Goal: Task Accomplishment & Management: Manage account settings

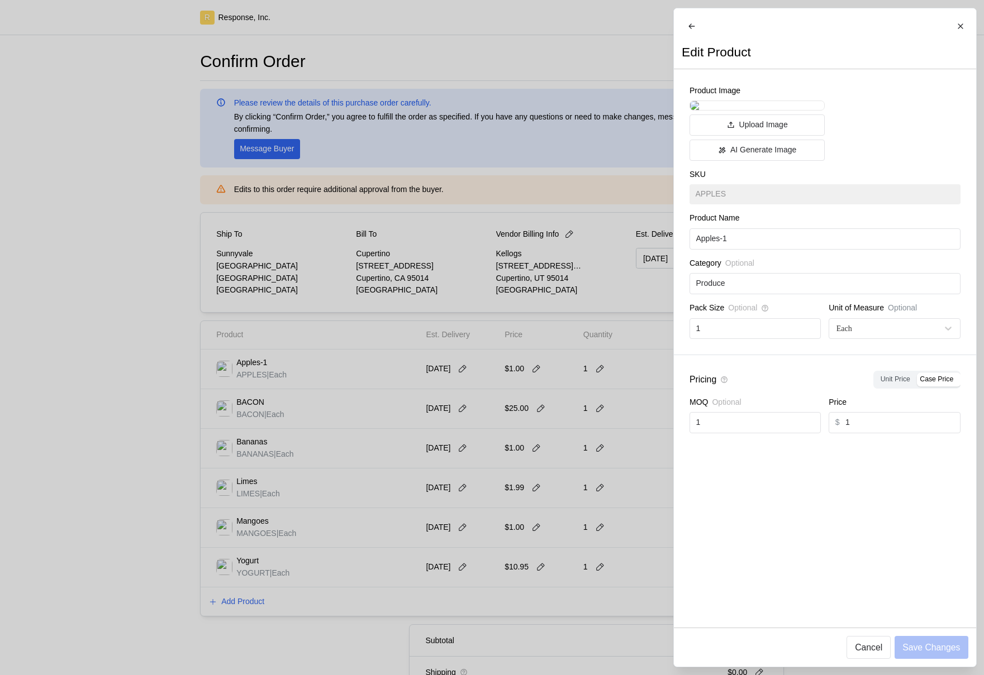
click at [523, 441] on div at bounding box center [492, 337] width 984 height 675
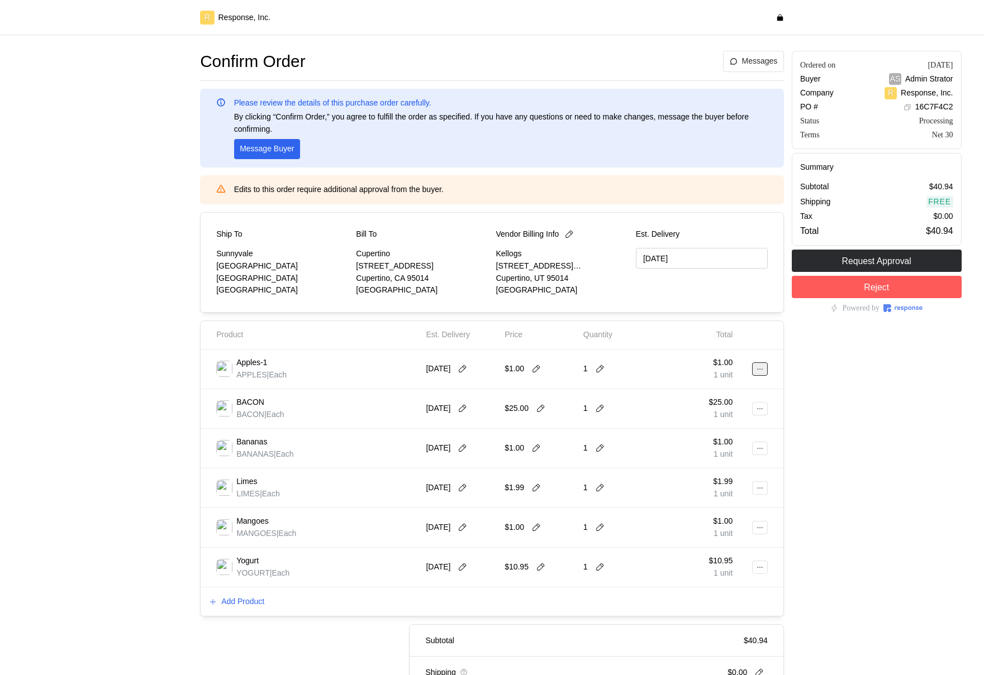
click at [758, 373] on icon at bounding box center [760, 369] width 8 height 8
click at [646, 364] on div "1" at bounding box center [618, 368] width 71 height 23
click at [762, 366] on icon at bounding box center [760, 369] width 8 height 8
click at [736, 388] on p "Edit" at bounding box center [723, 392] width 71 height 12
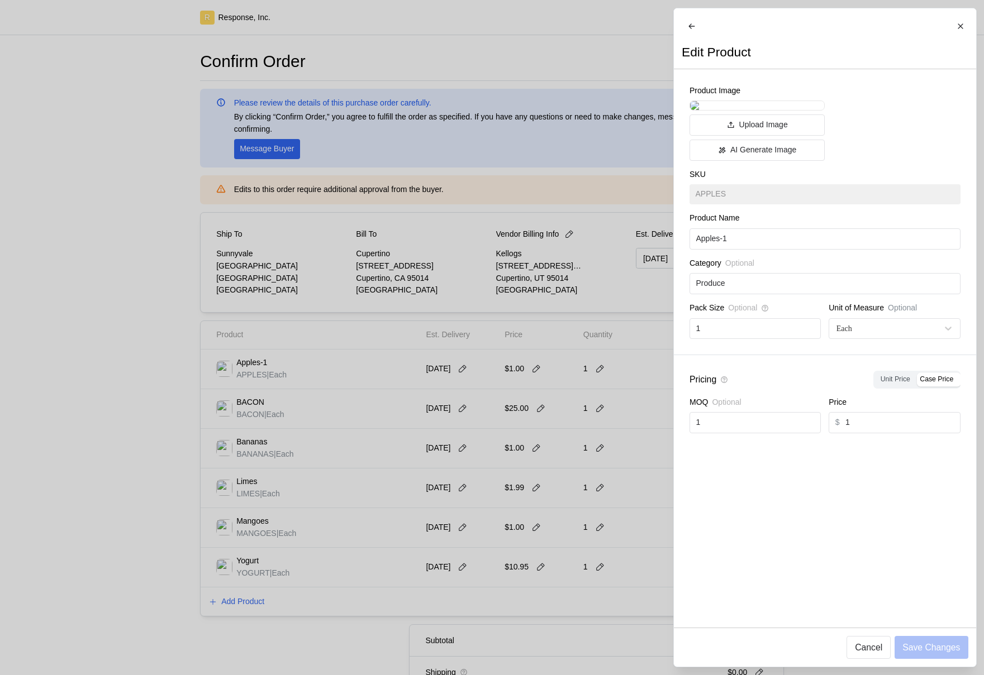
click at [200, 160] on div at bounding box center [492, 337] width 984 height 675
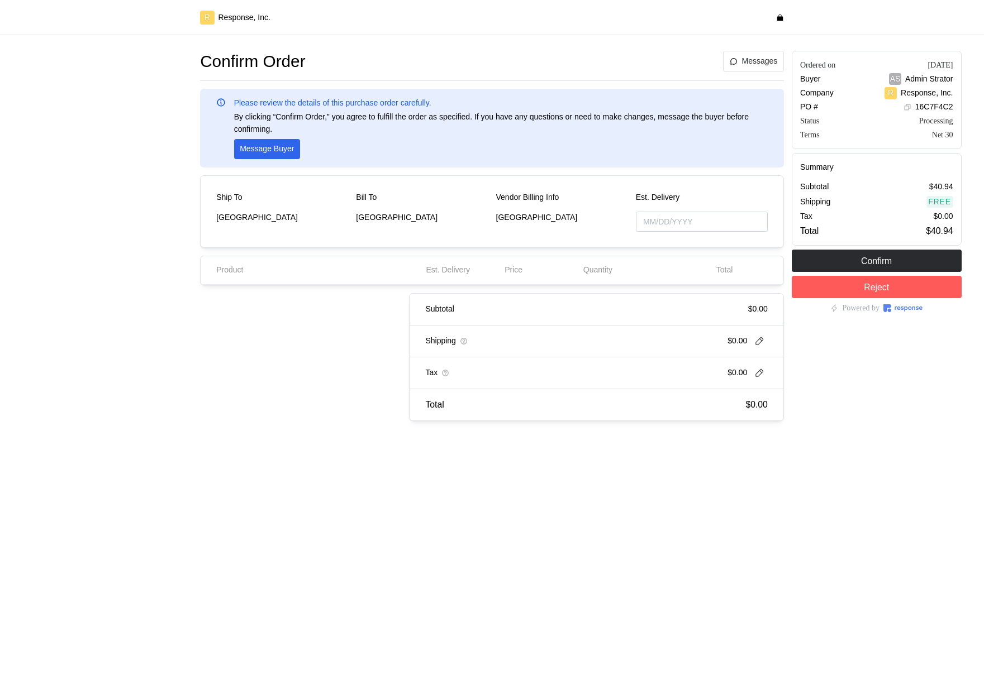
type input "10/02/2025"
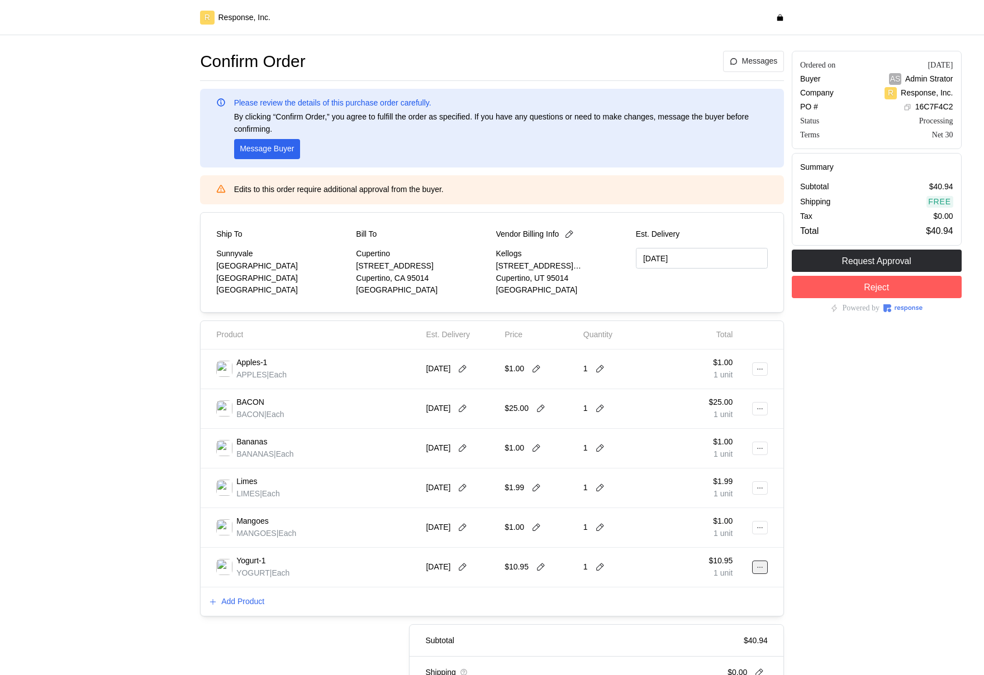
click at [760, 569] on icon at bounding box center [760, 568] width 8 height 8
click at [712, 594] on p "Edit" at bounding box center [723, 591] width 71 height 12
click at [765, 561] on button at bounding box center [760, 567] width 16 height 13
click at [724, 587] on p "Edit" at bounding box center [723, 591] width 71 height 12
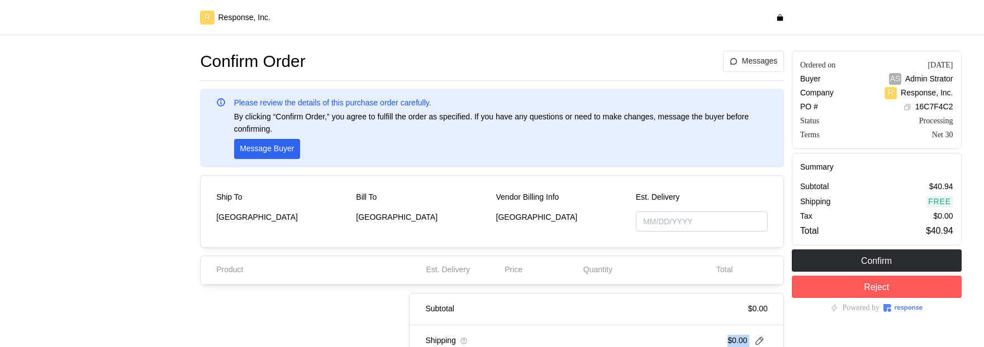
type input "[DATE]"
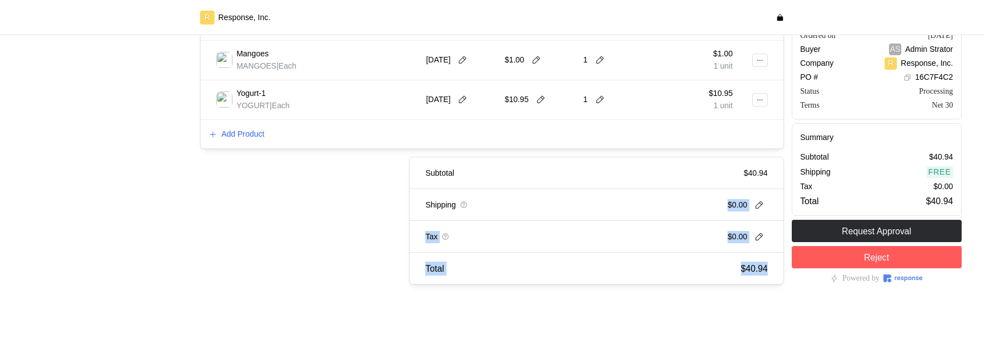
drag, startPoint x: 685, startPoint y: 342, endPoint x: 671, endPoint y: 434, distance: 92.7
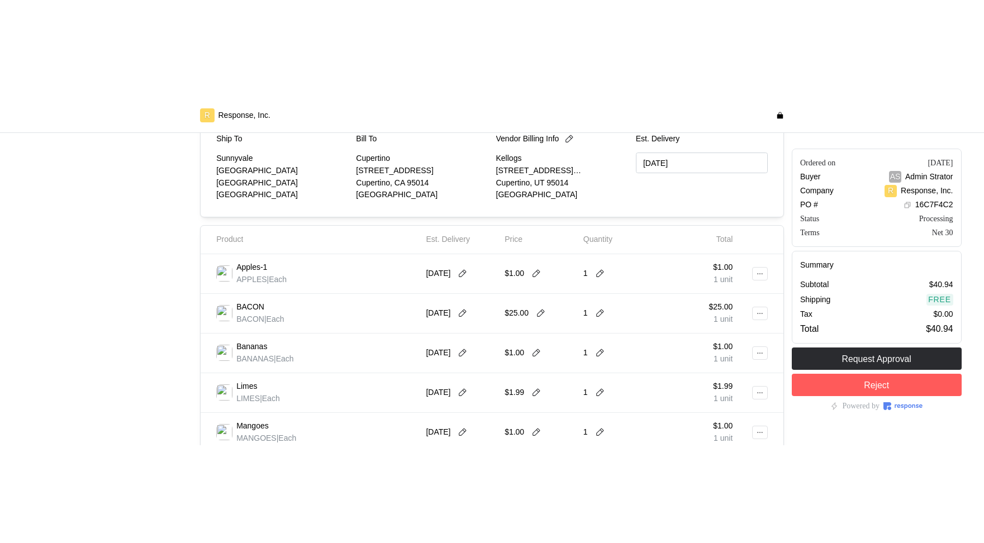
scroll to position [179, 0]
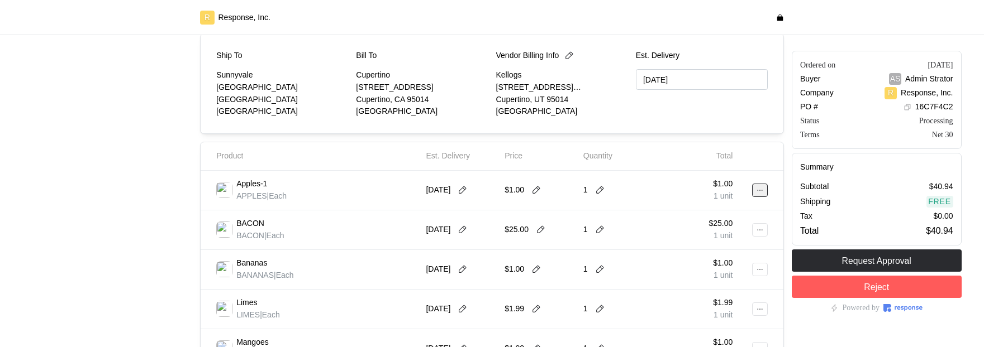
click at [755, 188] on button at bounding box center [760, 190] width 16 height 13
click at [696, 215] on p "Edit" at bounding box center [723, 214] width 71 height 12
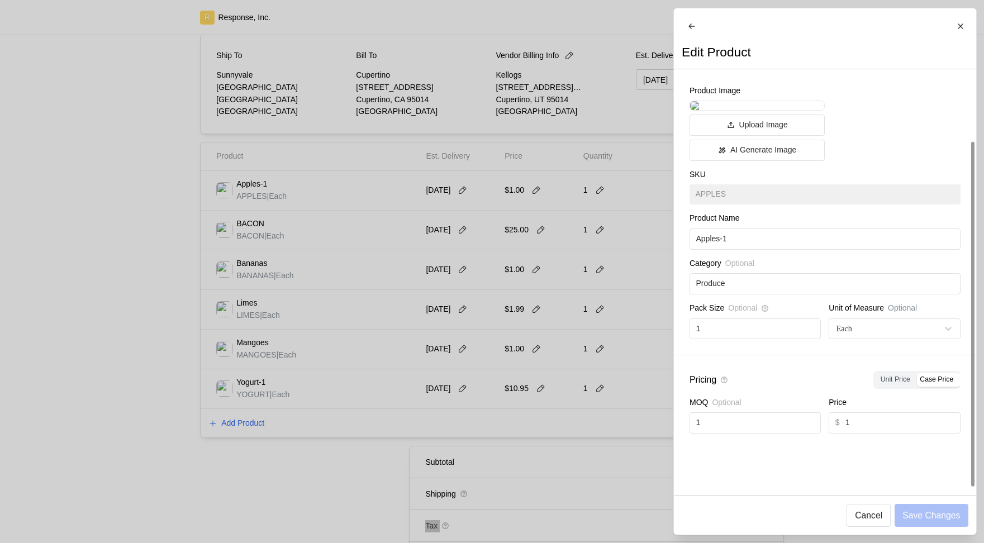
scroll to position [0, 0]
click at [495, 178] on div at bounding box center [492, 271] width 984 height 543
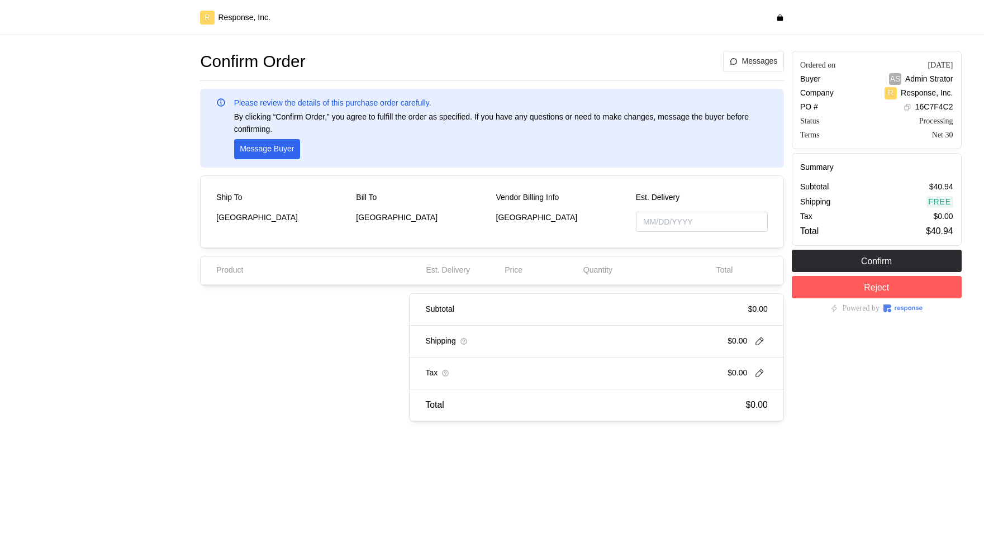
type input "[DATE]"
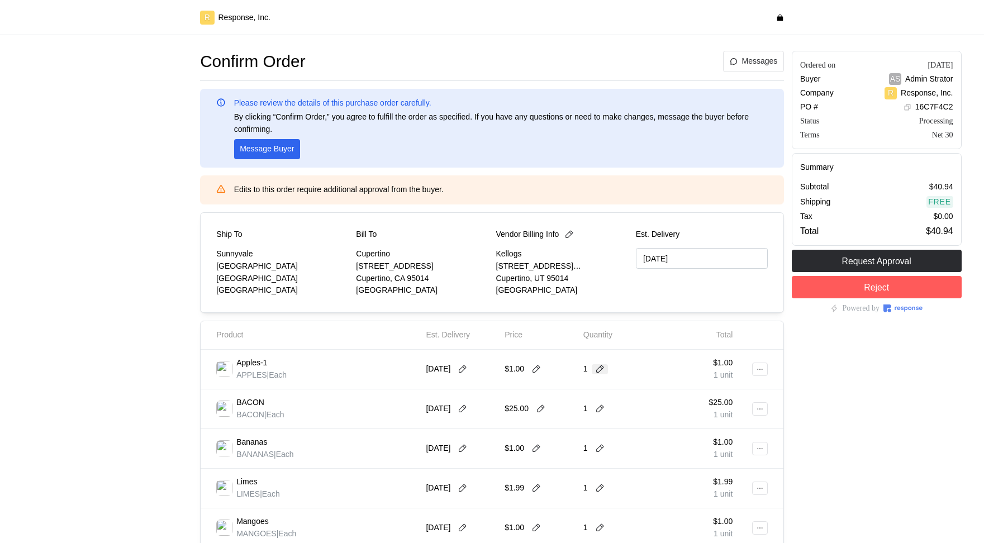
click at [600, 370] on icon at bounding box center [600, 369] width 10 height 10
click at [603, 426] on div "3 $3.00" at bounding box center [641, 436] width 112 height 20
click at [533, 373] on icon at bounding box center [536, 369] width 8 height 8
type input "4"
click at [770, 369] on div at bounding box center [753, 369] width 35 height 31
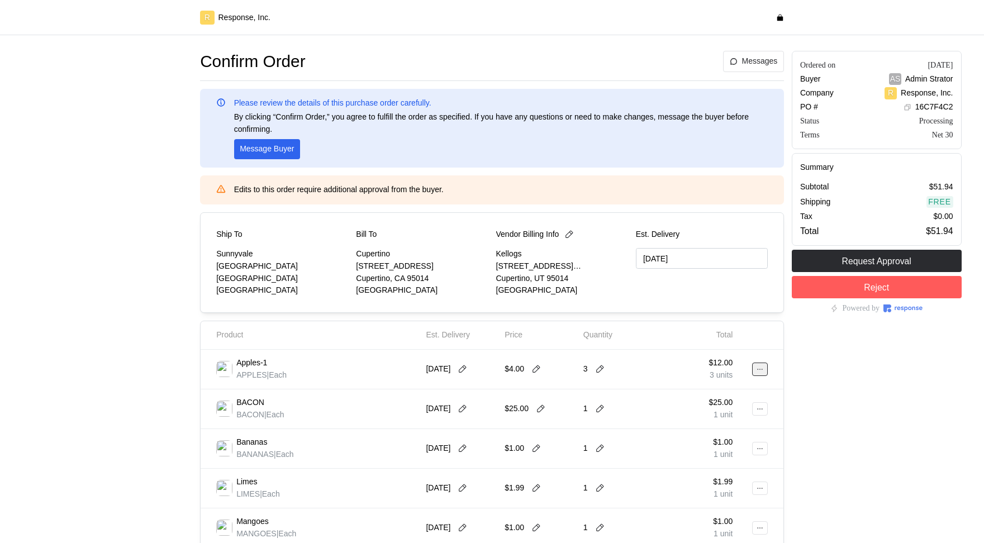
click at [764, 369] on button at bounding box center [760, 368] width 16 height 13
click at [714, 398] on p "Edit" at bounding box center [723, 392] width 71 height 12
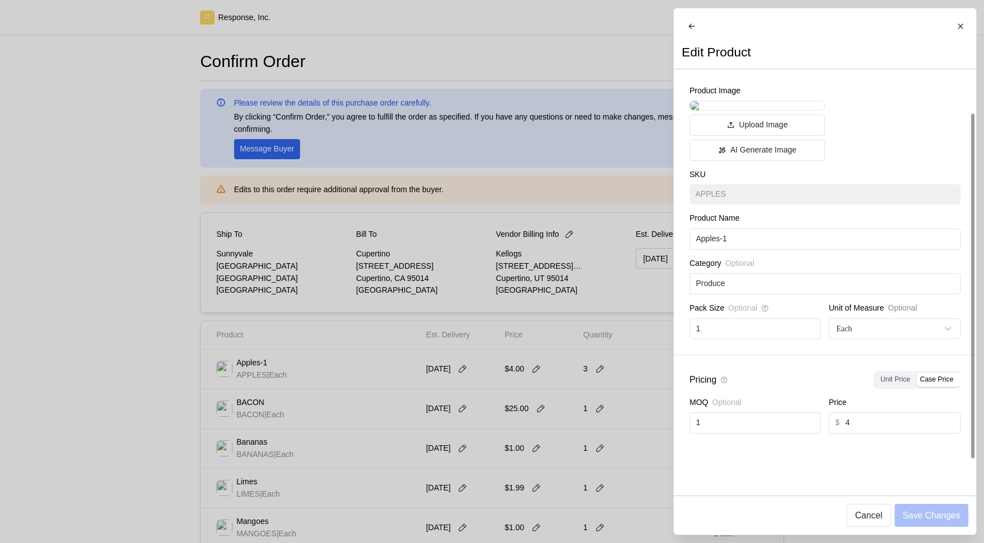
scroll to position [87, 0]
click at [561, 375] on div at bounding box center [492, 271] width 984 height 543
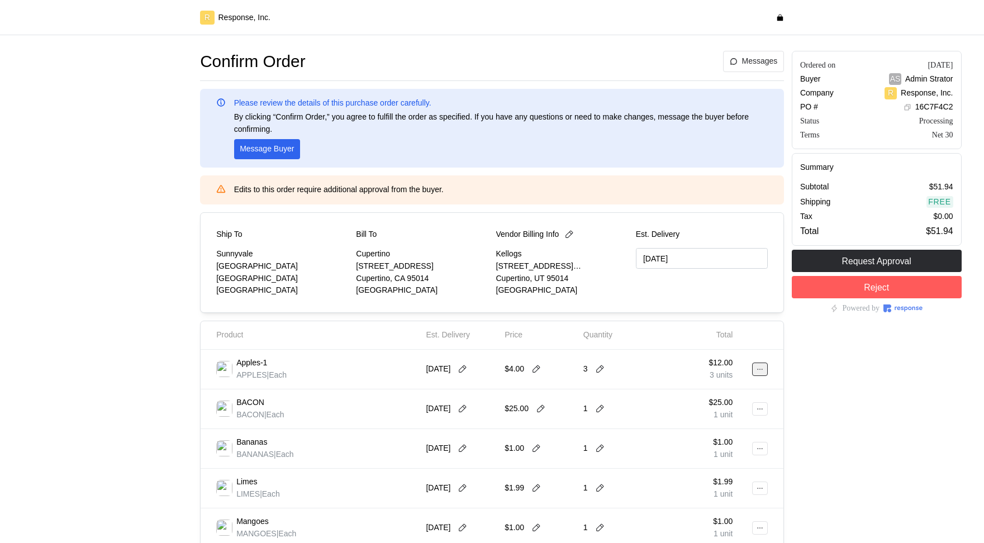
click at [757, 368] on icon at bounding box center [760, 369] width 8 height 8
click at [710, 399] on button "Edit" at bounding box center [718, 393] width 89 height 20
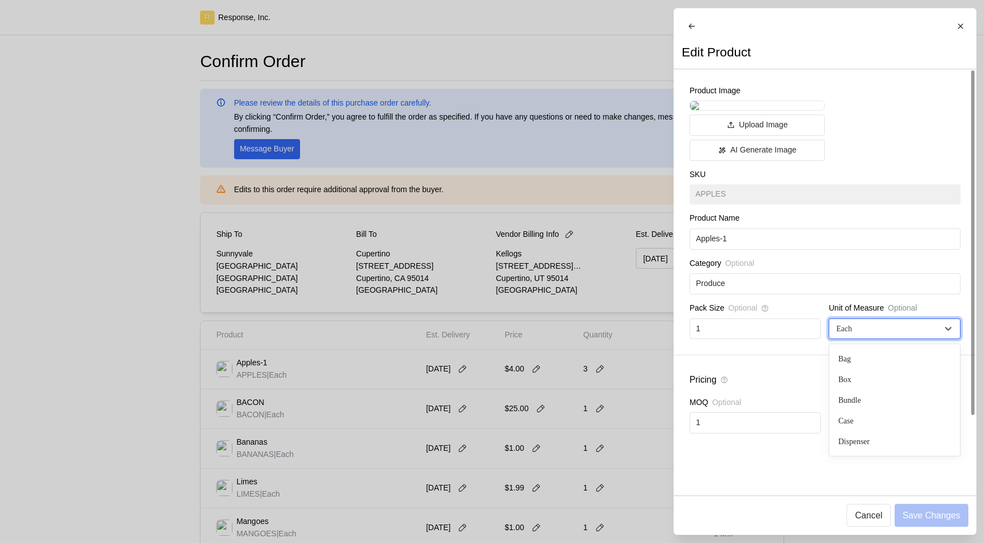
scroll to position [60, 0]
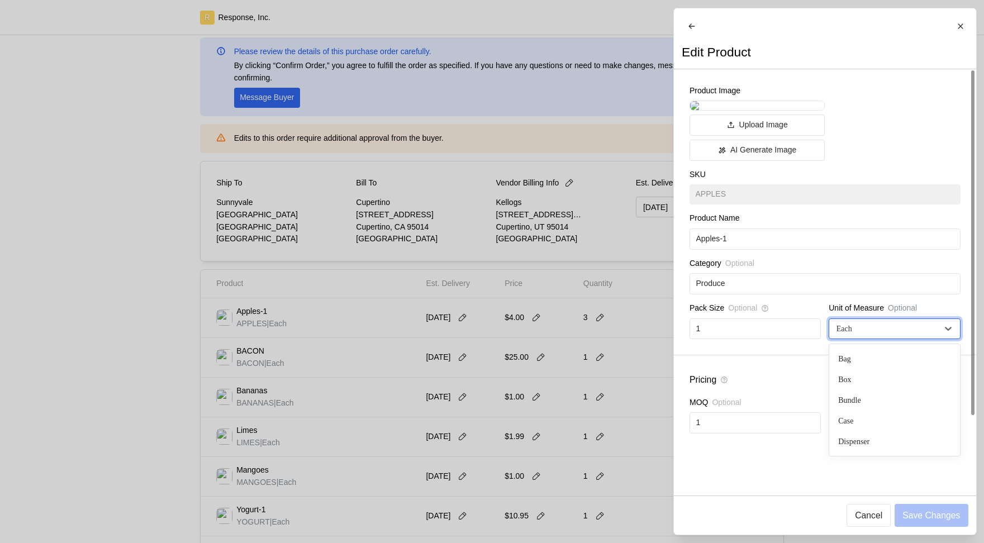
click at [862, 335] on div "Each" at bounding box center [887, 329] width 106 height 12
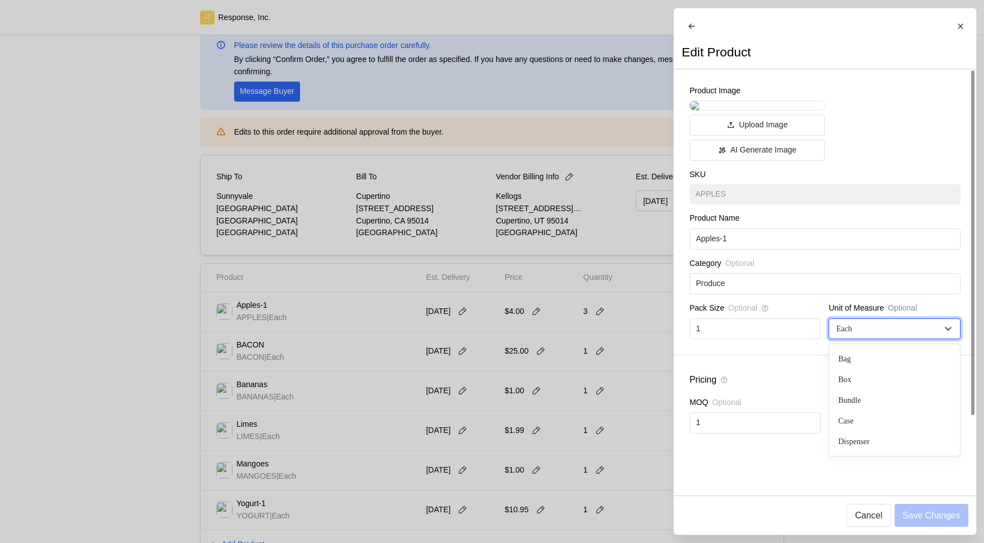
scroll to position [44, 0]
click at [862, 335] on div "Each" at bounding box center [887, 329] width 106 height 12
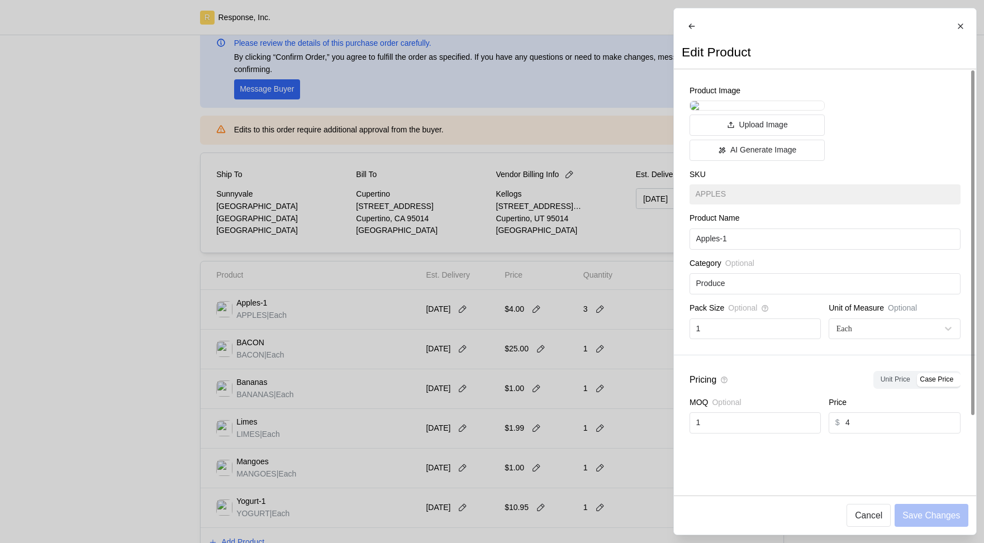
click at [863, 355] on div "Product Image Upload Image AI Generate Image SKU APPLES Product Name Apples-1 C…" at bounding box center [825, 212] width 302 height 286
click at [781, 249] on input "Apples-1" at bounding box center [824, 239] width 258 height 20
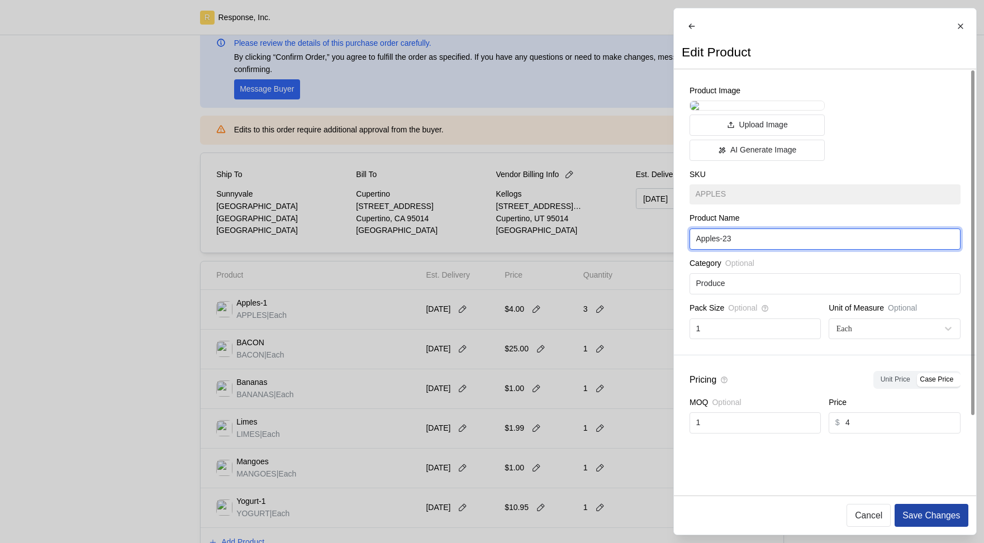
type input "Apples-23"
click at [929, 523] on button "Save Changes" at bounding box center [930, 515] width 73 height 23
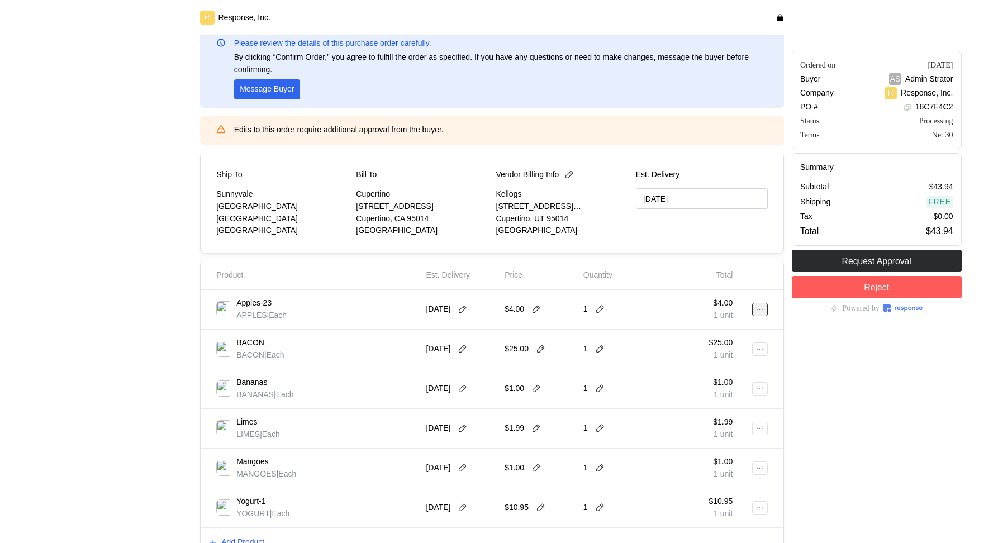
click at [759, 306] on icon at bounding box center [760, 310] width 8 height 8
click at [723, 337] on p "Edit" at bounding box center [723, 333] width 71 height 12
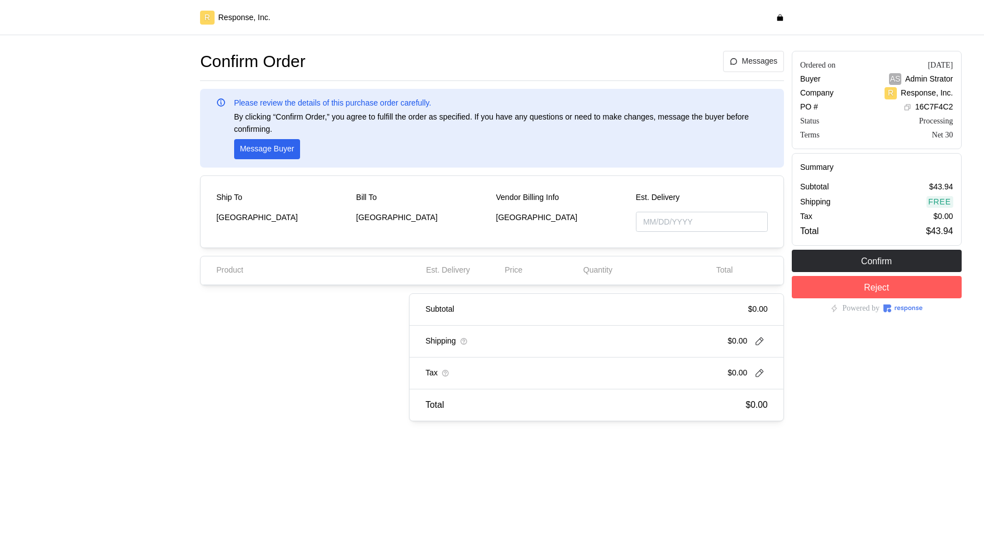
type input "[DATE]"
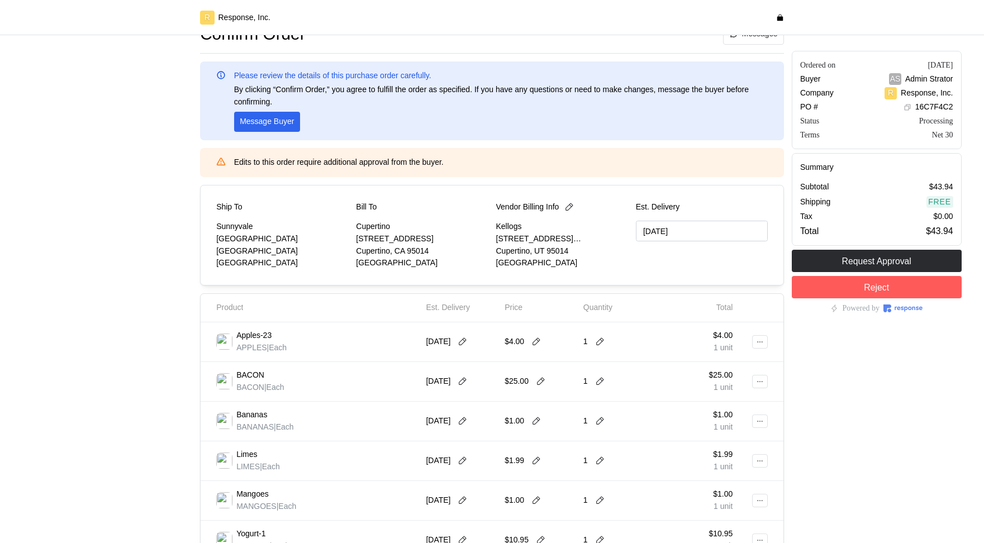
scroll to position [64, 0]
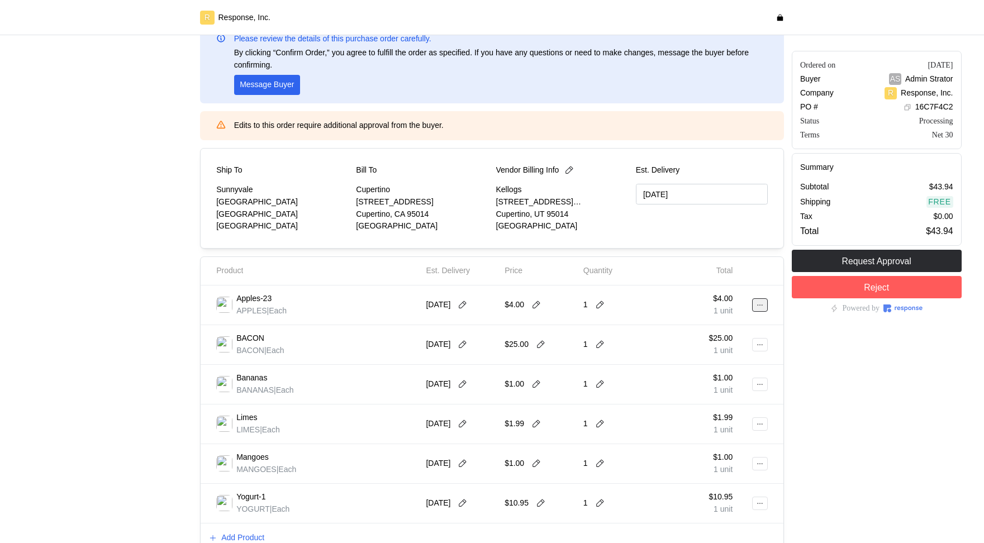
click at [761, 307] on icon at bounding box center [760, 305] width 8 height 8
click at [716, 331] on p "Edit" at bounding box center [723, 328] width 71 height 12
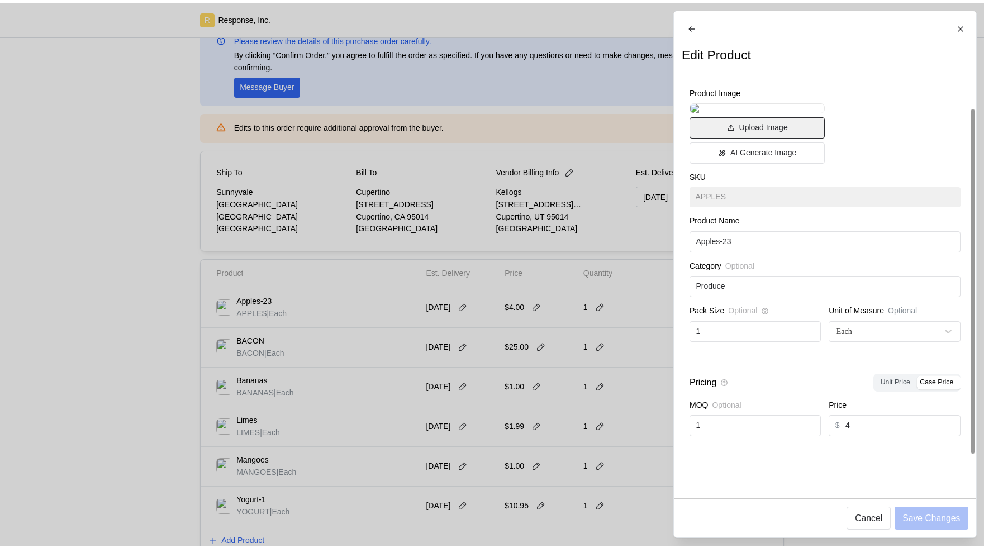
scroll to position [58, 0]
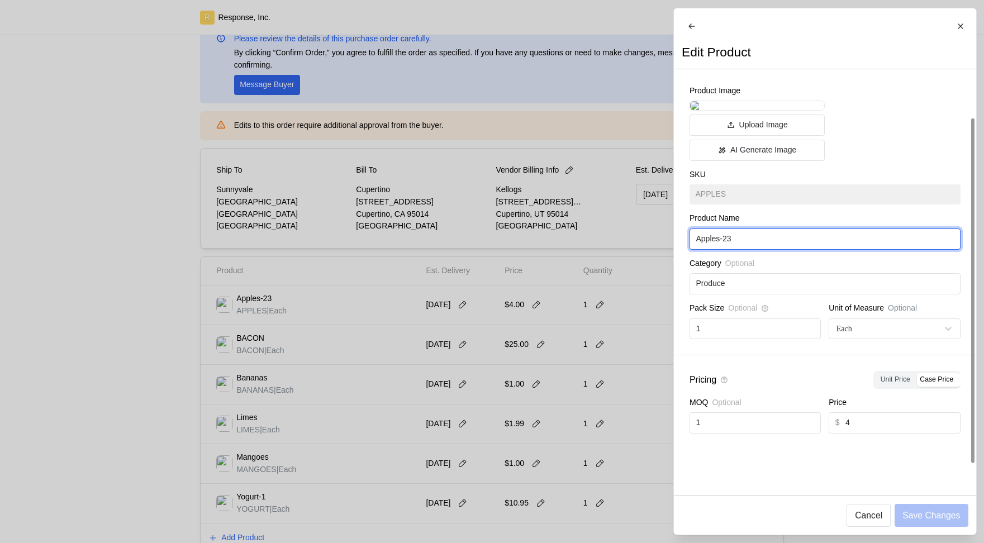
click at [766, 249] on input "Apples-23" at bounding box center [824, 239] width 258 height 20
type input "Apples-99"
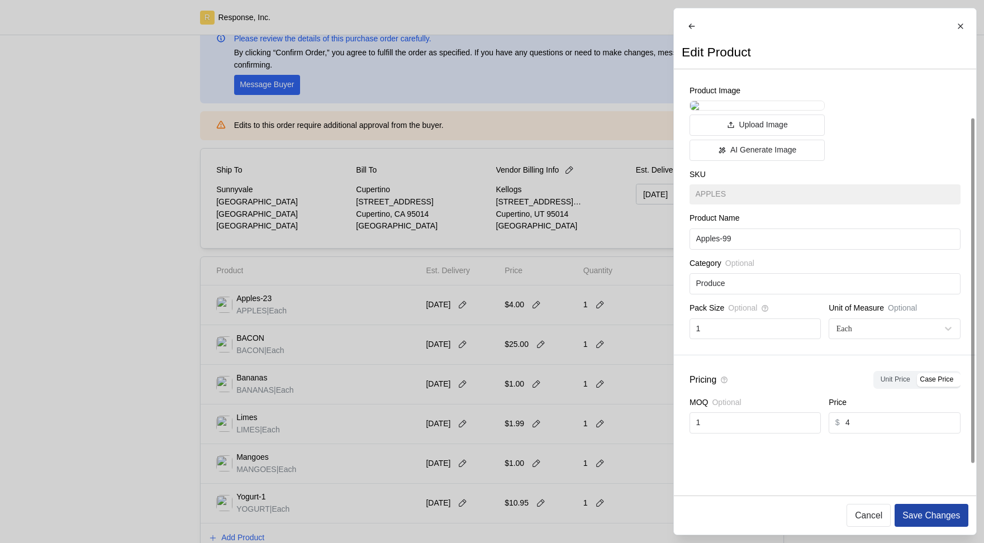
click at [936, 513] on p "Save Changes" at bounding box center [931, 515] width 58 height 14
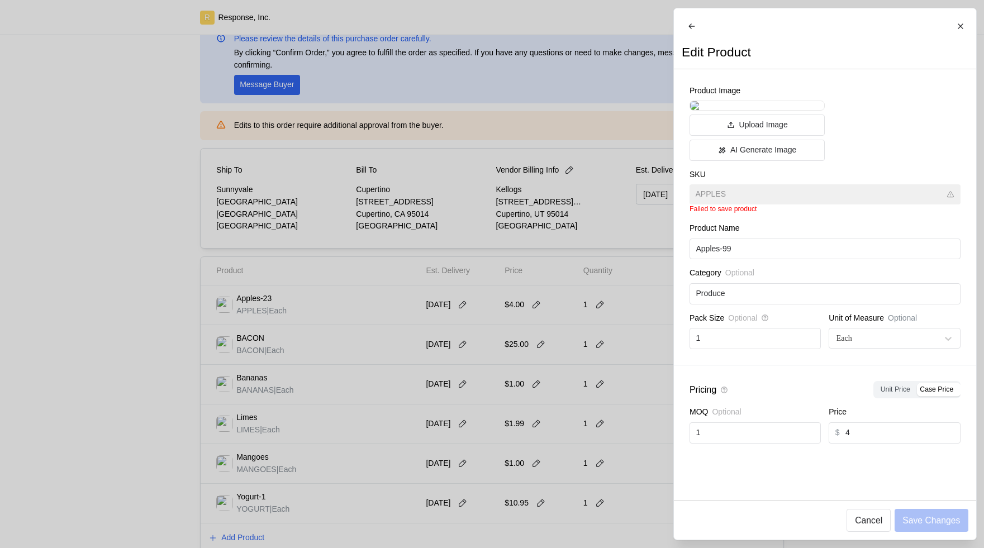
click at [553, 388] on div at bounding box center [492, 274] width 984 height 548
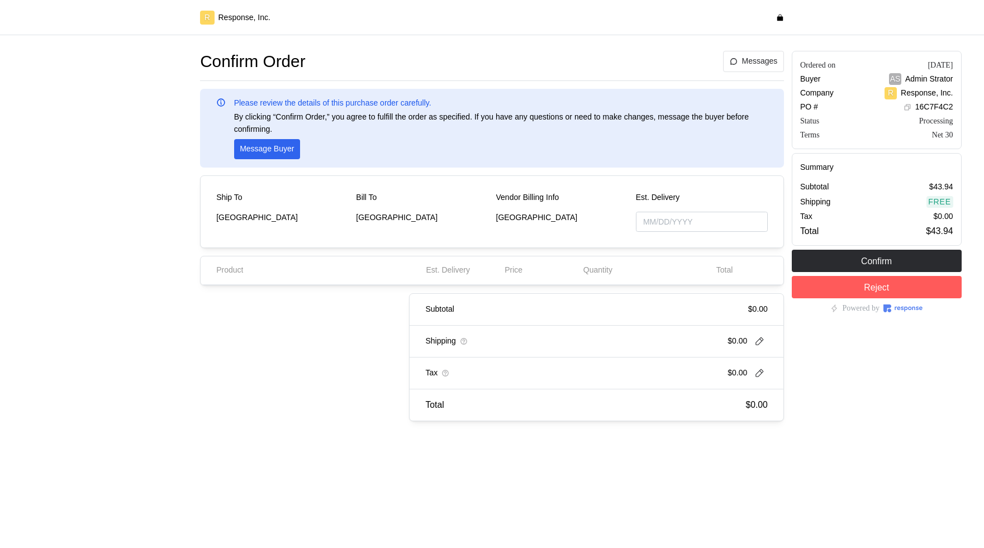
type input "[DATE]"
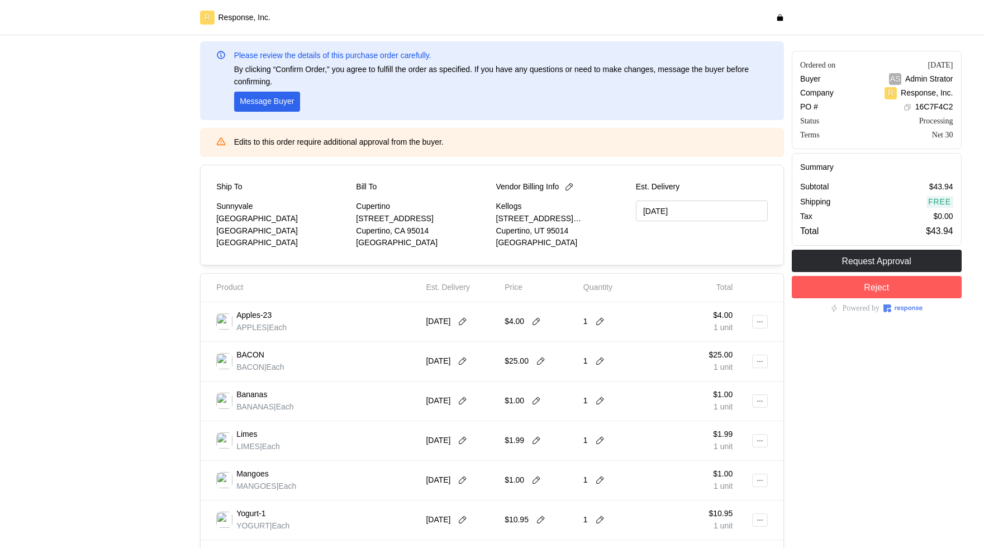
scroll to position [118, 0]
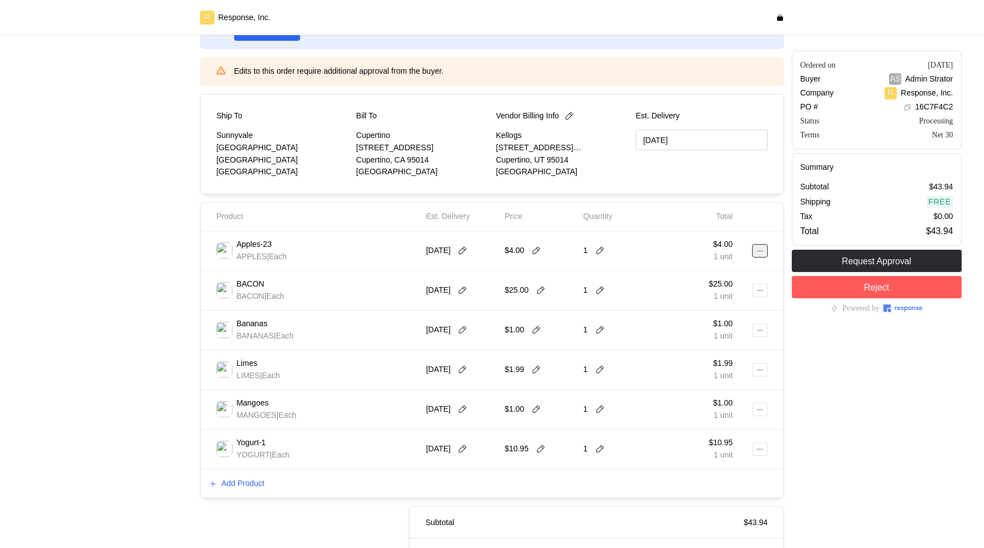
click at [762, 251] on icon at bounding box center [760, 251] width 8 height 8
click at [715, 297] on p "Delete" at bounding box center [723, 294] width 71 height 12
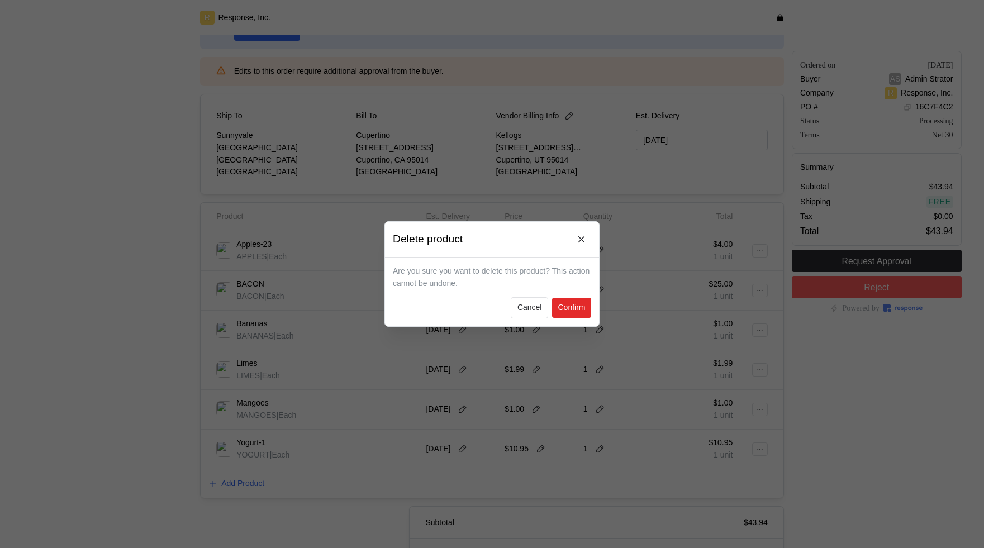
click at [568, 304] on p "Confirm" at bounding box center [570, 308] width 27 height 12
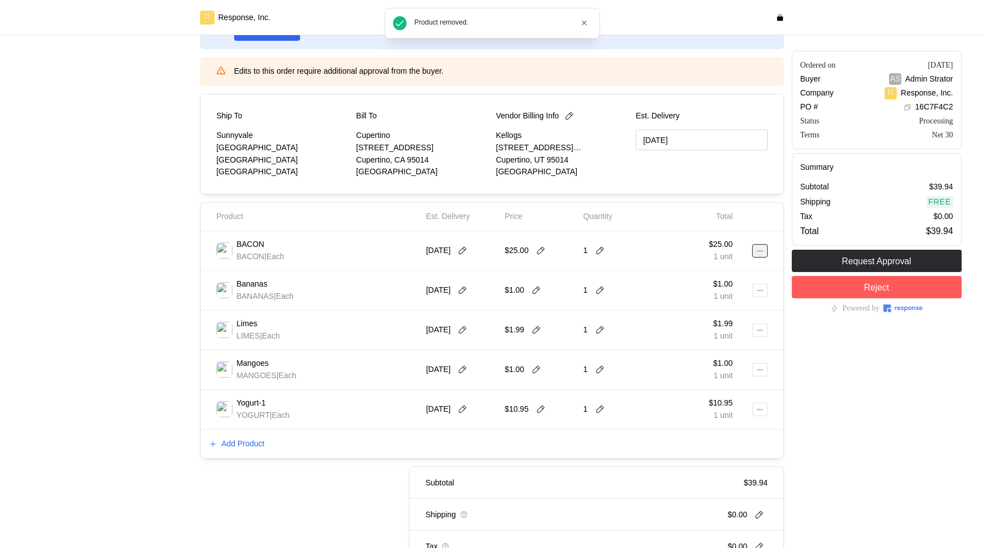
click at [764, 249] on button at bounding box center [760, 250] width 16 height 13
click at [702, 278] on p "Edit" at bounding box center [723, 274] width 71 height 12
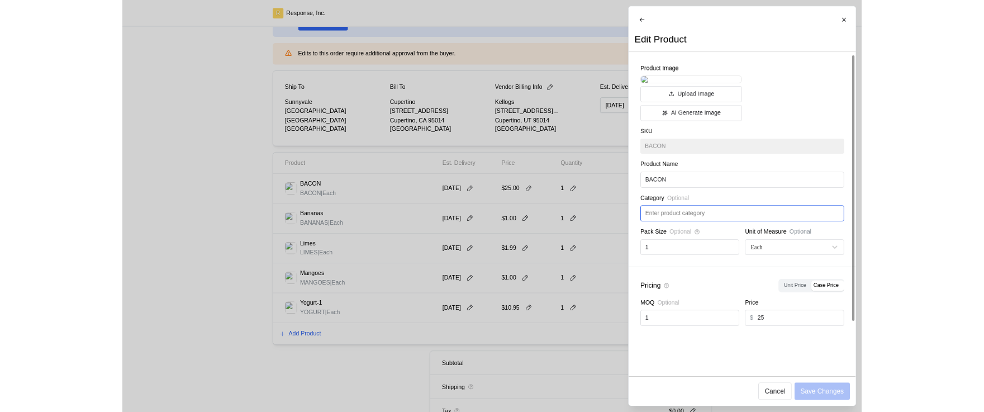
scroll to position [82, 0]
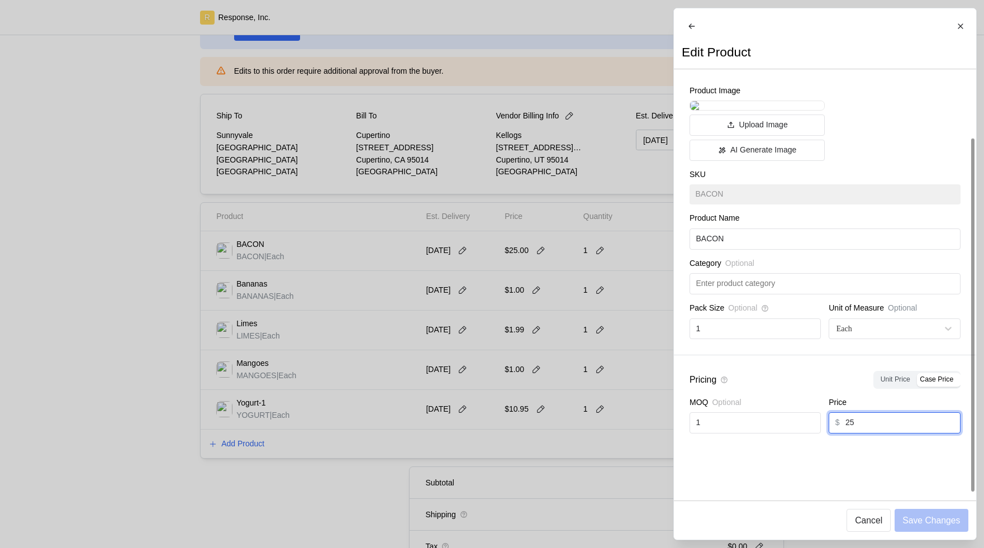
click at [873, 433] on input "25" at bounding box center [899, 423] width 108 height 20
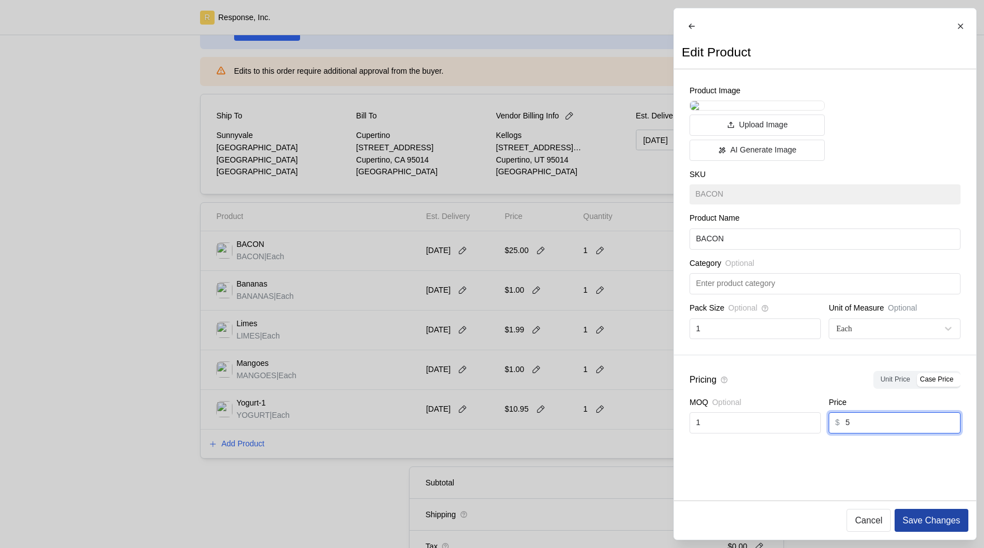
type input "5"
click at [918, 516] on p "Save Changes" at bounding box center [931, 520] width 58 height 14
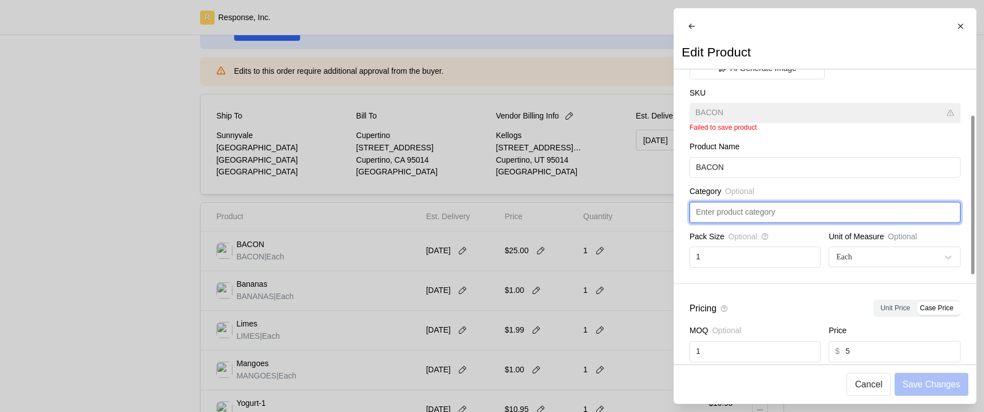
click at [776, 222] on input "text" at bounding box center [824, 212] width 258 height 20
type input "g"
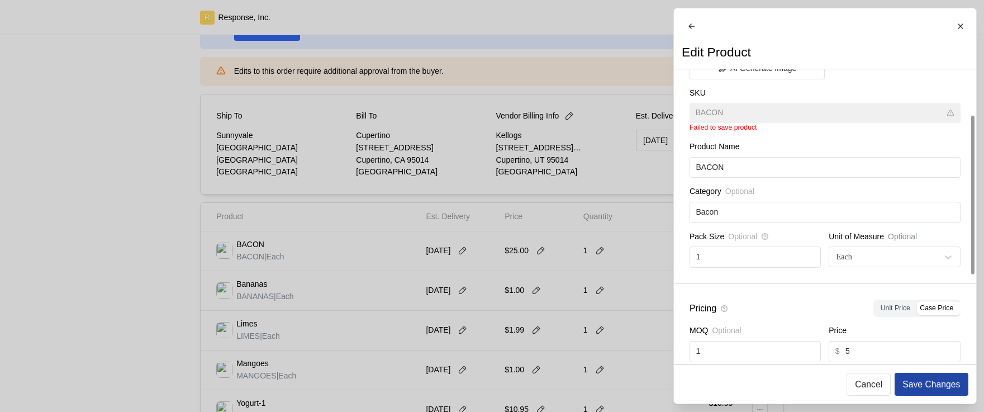
click at [952, 390] on p "Save Changes" at bounding box center [931, 384] width 58 height 14
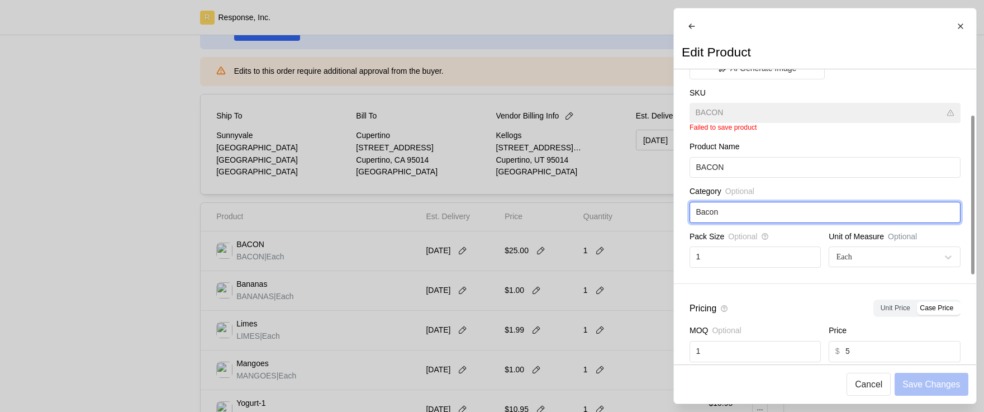
click at [777, 222] on input "Bacon" at bounding box center [824, 212] width 258 height 20
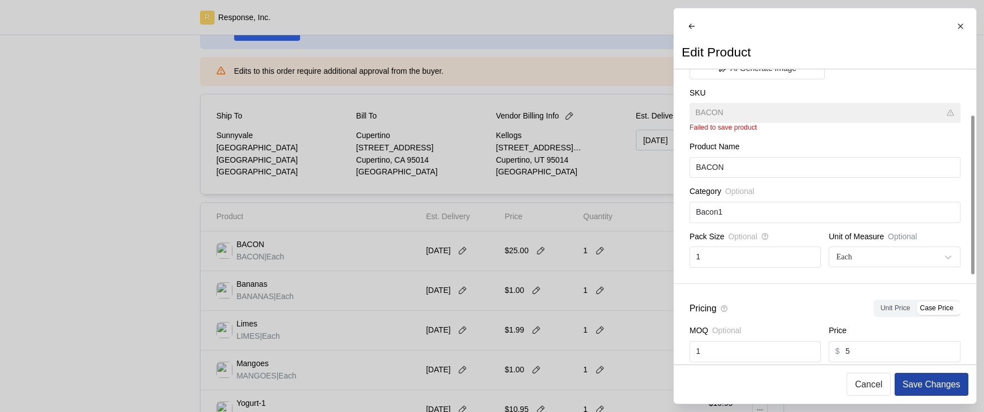
click at [908, 376] on button "Save Changes" at bounding box center [930, 384] width 73 height 23
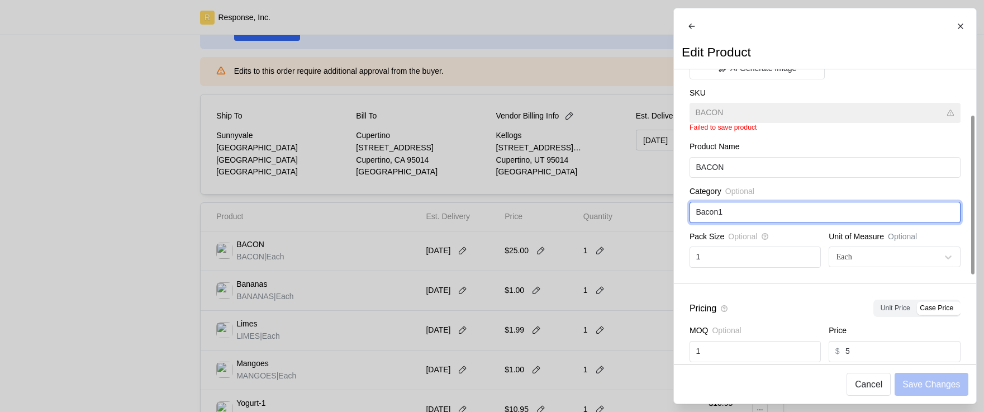
click at [765, 222] on input "Bacon1" at bounding box center [824, 212] width 258 height 20
type input "Bacon14"
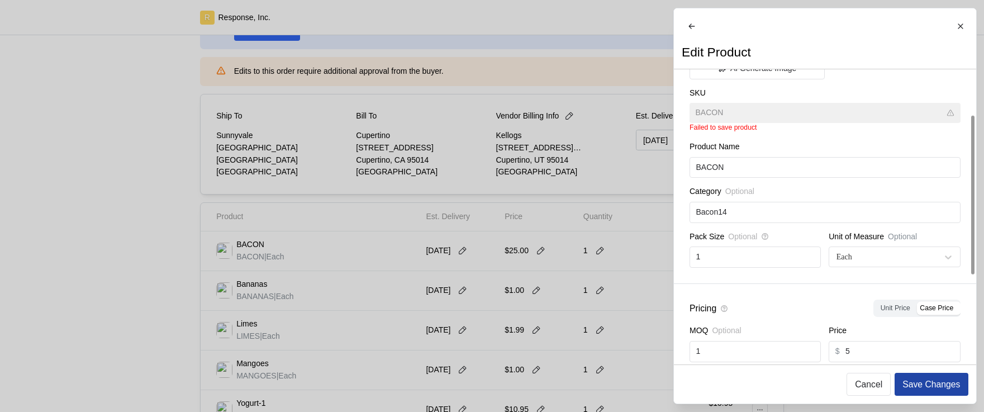
click at [919, 383] on p "Save Changes" at bounding box center [931, 384] width 58 height 14
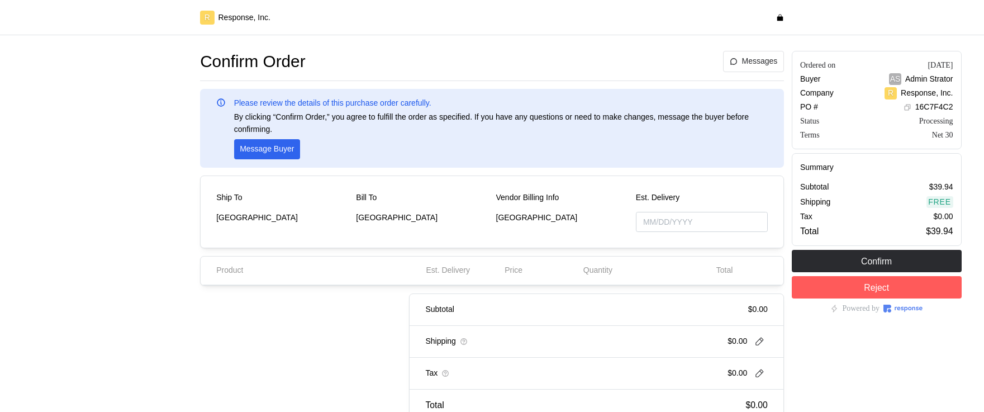
type input "[DATE]"
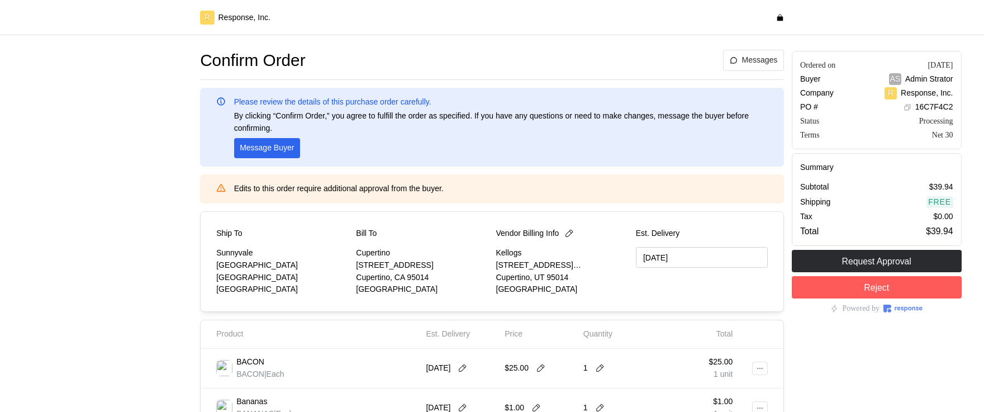
scroll to position [103, 0]
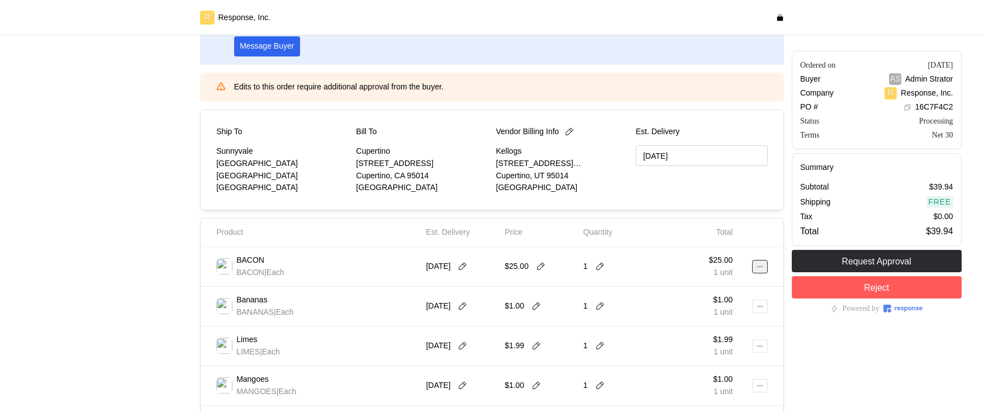
click at [756, 269] on icon at bounding box center [760, 267] width 8 height 8
click at [736, 285] on p "Edit" at bounding box center [723, 290] width 71 height 12
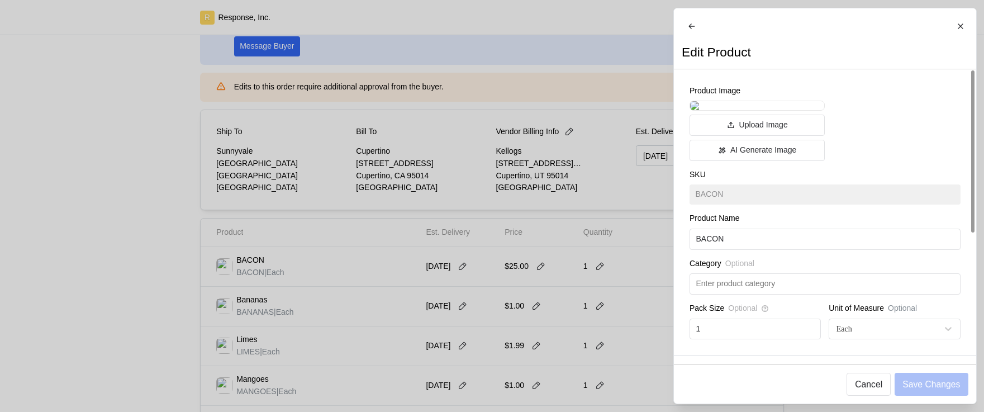
scroll to position [59, 0]
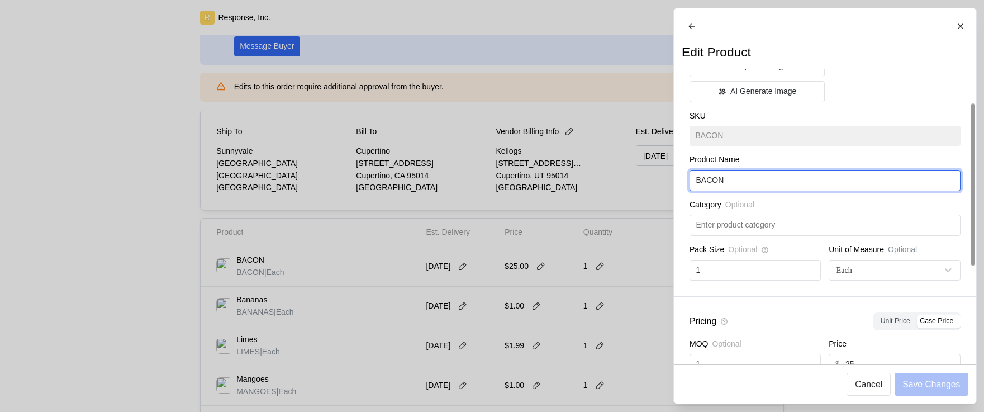
click at [758, 190] on input "BACON" at bounding box center [824, 180] width 258 height 20
type input "BACONATOR"
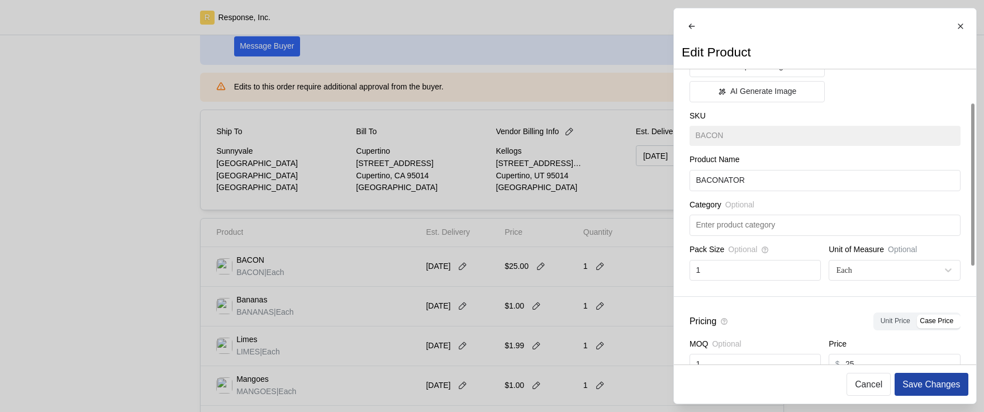
click at [934, 393] on button "Save Changes" at bounding box center [930, 384] width 73 height 23
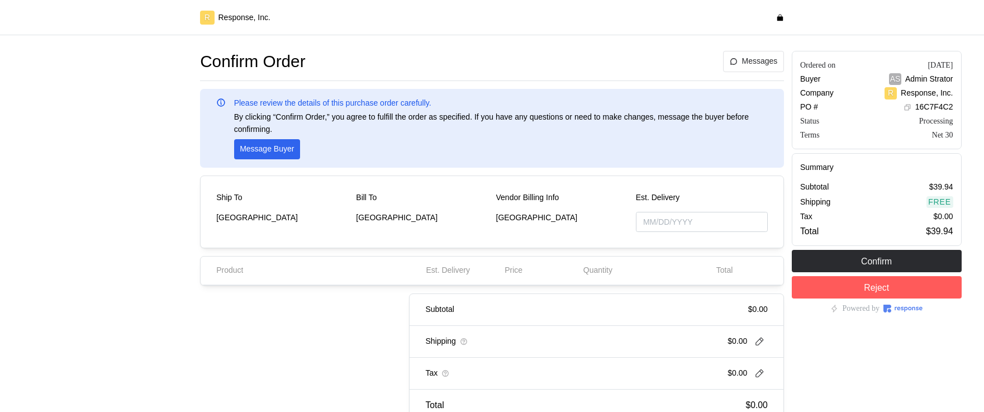
type input "[DATE]"
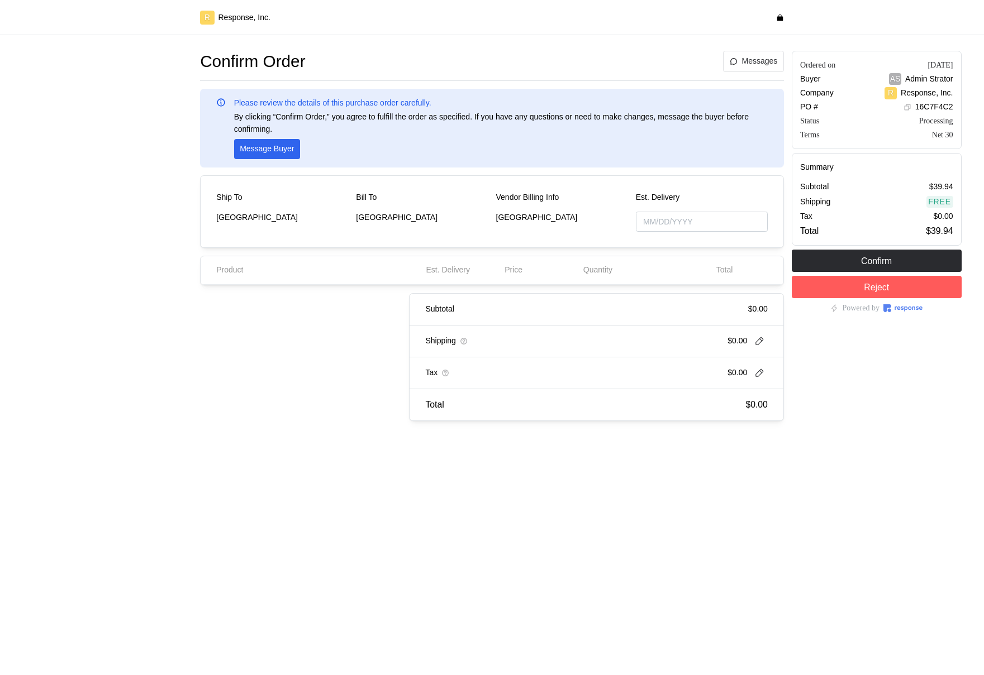
type input "[DATE]"
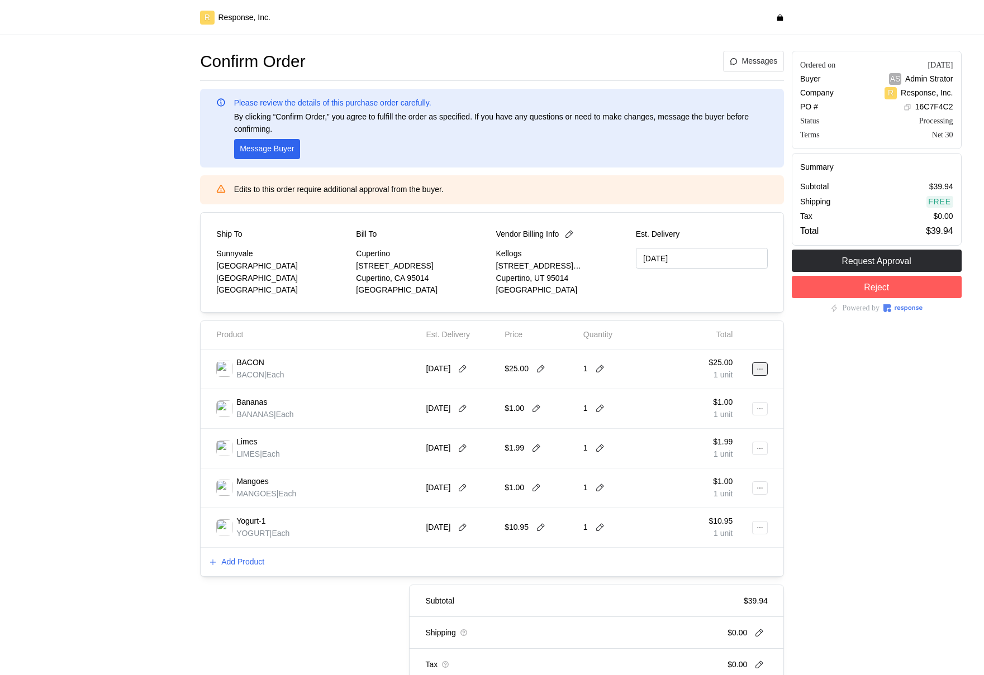
click at [752, 370] on button at bounding box center [760, 368] width 16 height 13
click at [734, 387] on p "Edit" at bounding box center [723, 392] width 71 height 12
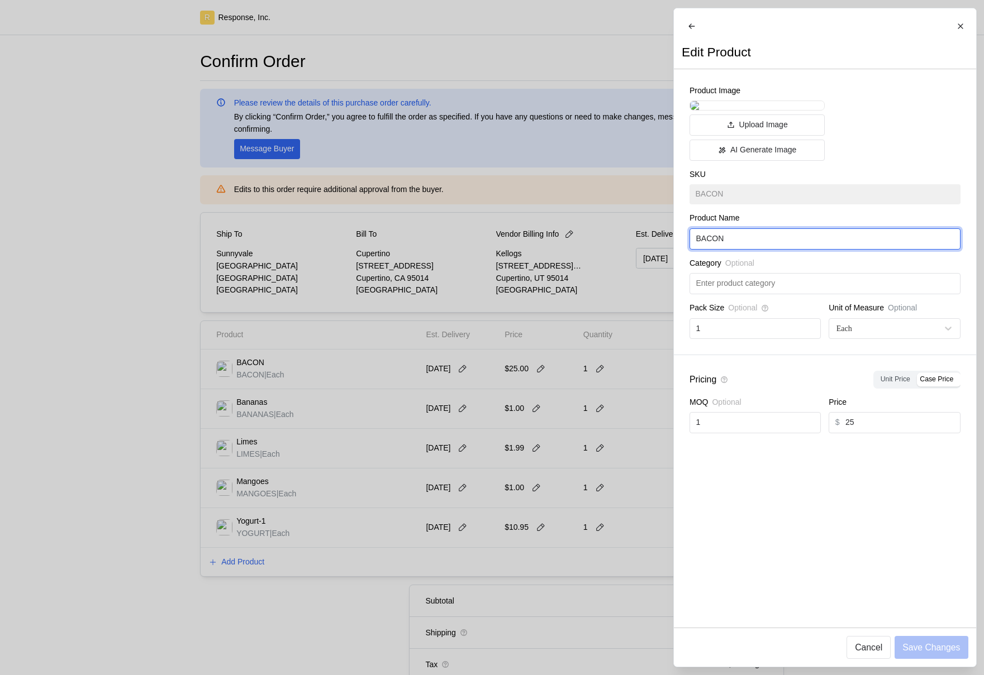
click at [746, 249] on input "BACON" at bounding box center [824, 239] width 258 height 20
type input "BACONATOR"
click at [938, 650] on p "Save Changes" at bounding box center [931, 648] width 58 height 14
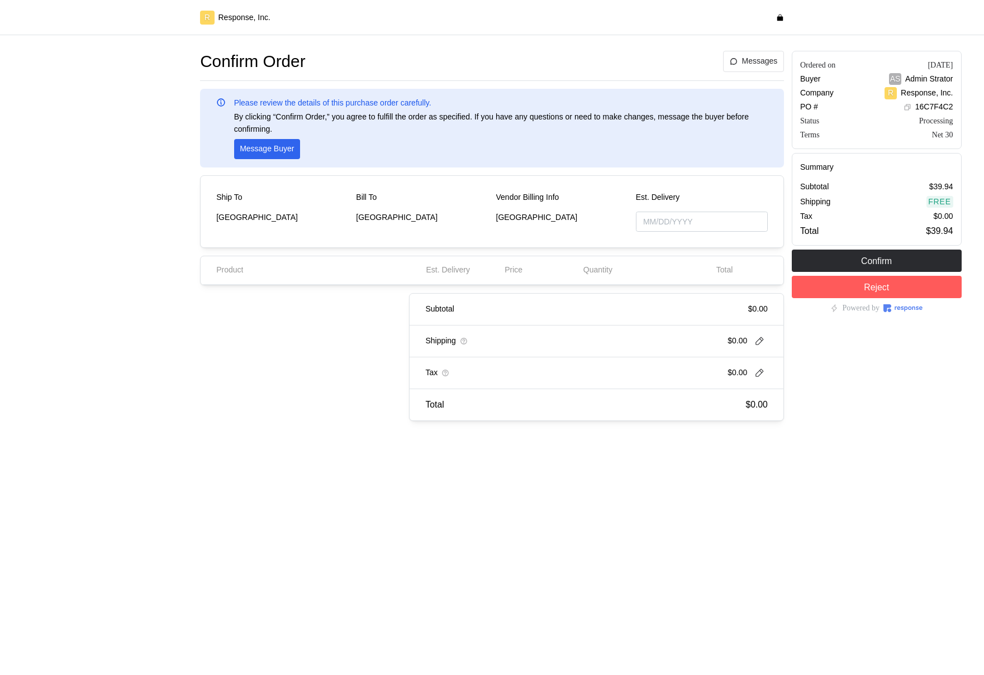
type input "10/02/2025"
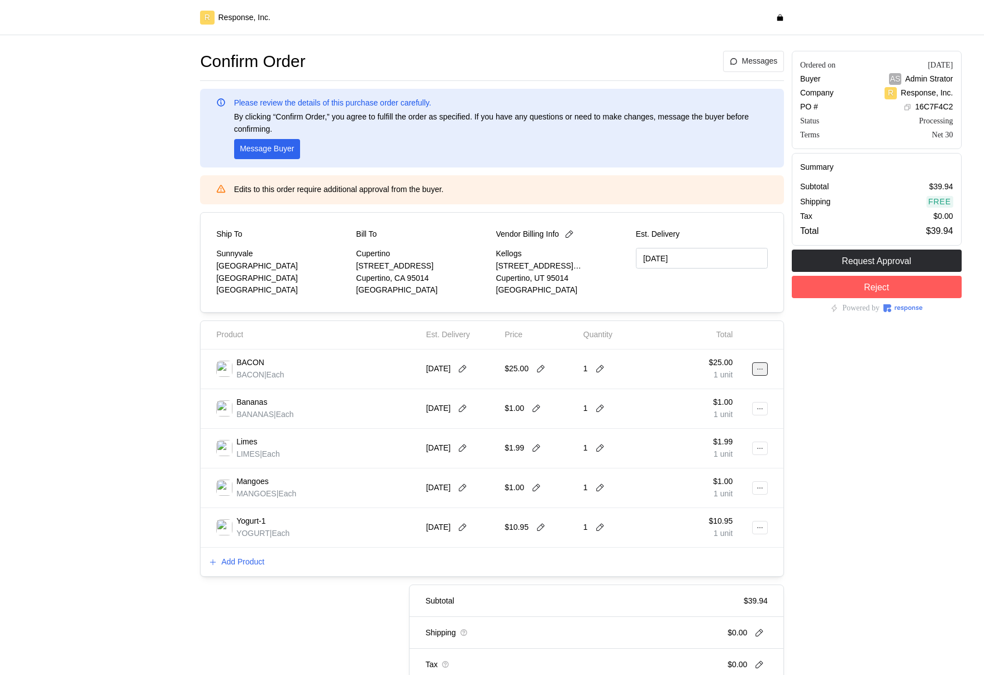
click at [756, 371] on icon at bounding box center [760, 369] width 8 height 8
click at [734, 388] on p "Edit" at bounding box center [723, 392] width 71 height 12
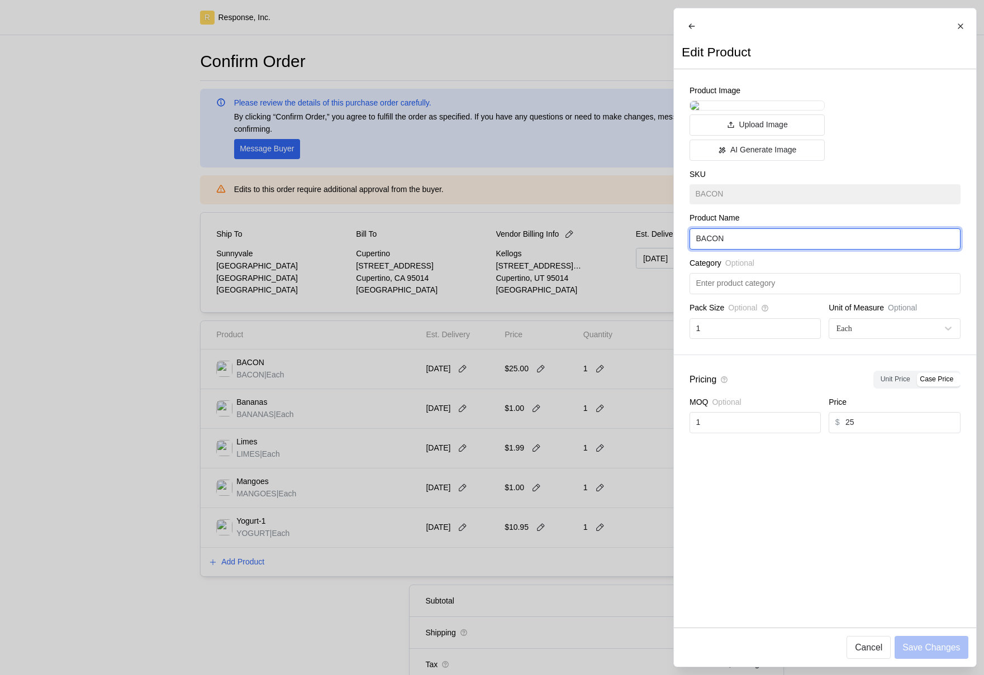
click at [739, 249] on input "BACON" at bounding box center [824, 239] width 258 height 20
type input "BACONATOR"
click at [951, 648] on p "Save Changes" at bounding box center [931, 648] width 58 height 14
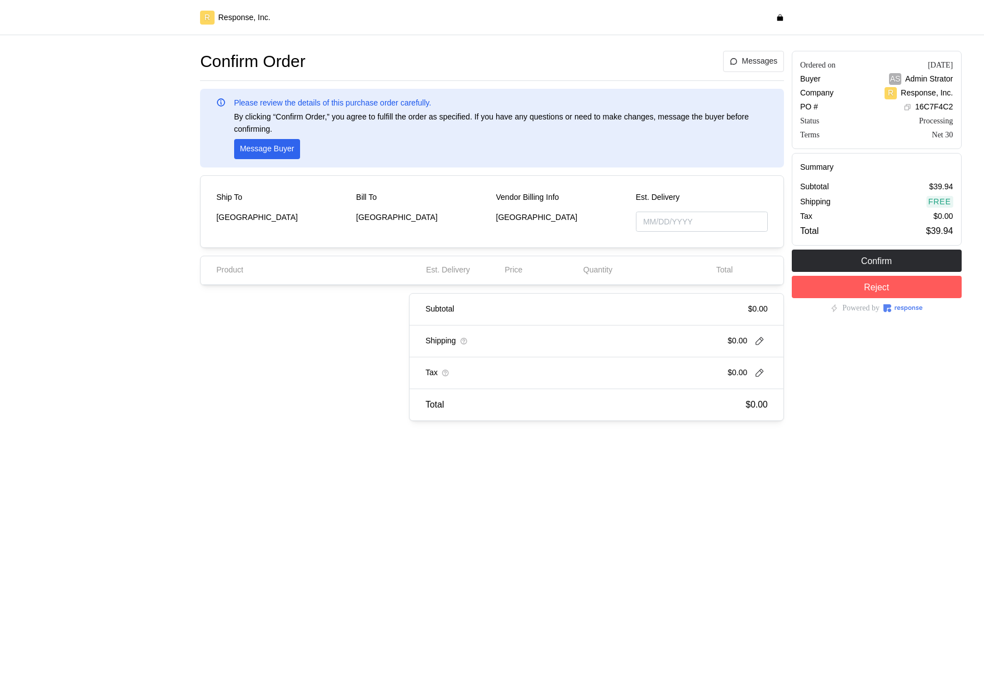
type input "[DATE]"
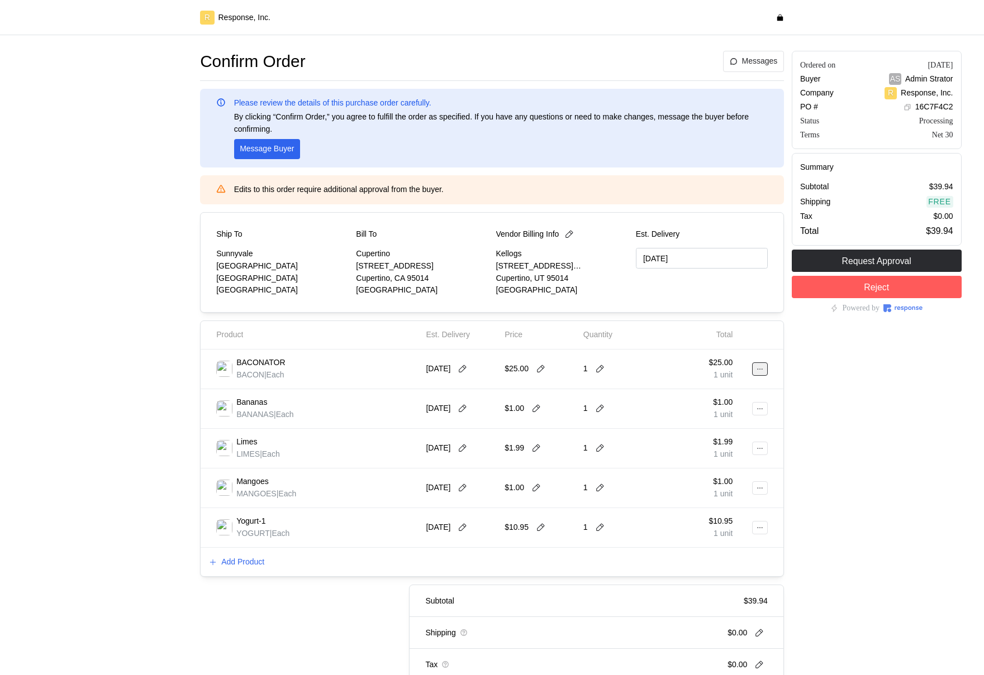
click at [759, 364] on button at bounding box center [760, 368] width 16 height 13
click at [700, 398] on p "Edit" at bounding box center [723, 392] width 71 height 12
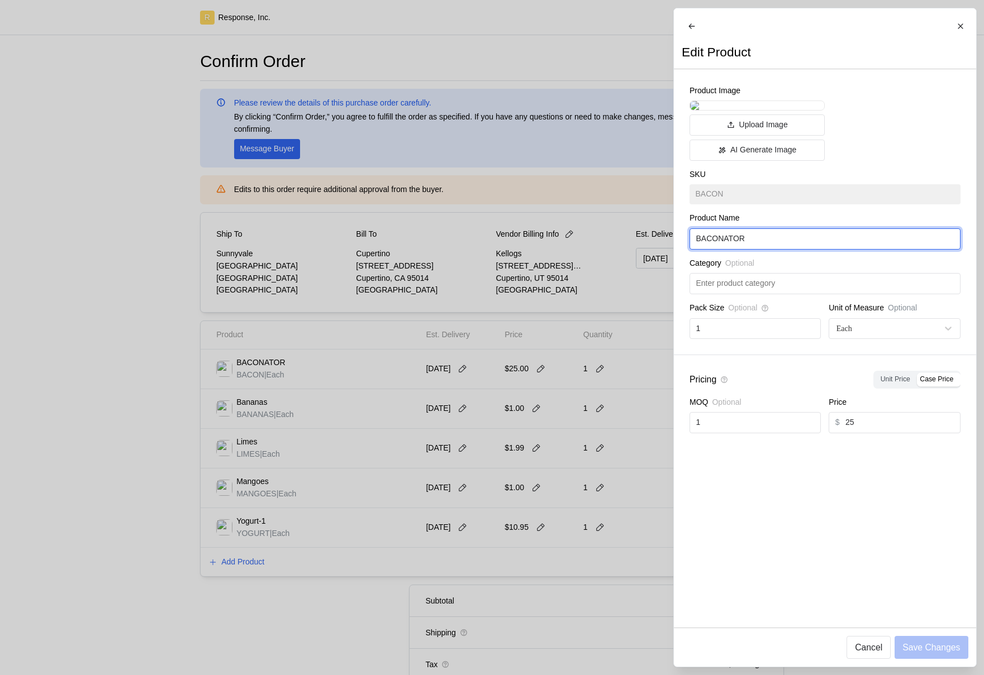
click at [767, 249] on input "BACONATOR" at bounding box center [824, 239] width 258 height 20
type input "BACONATORRR"
click at [924, 647] on p "Save Changes" at bounding box center [931, 648] width 58 height 14
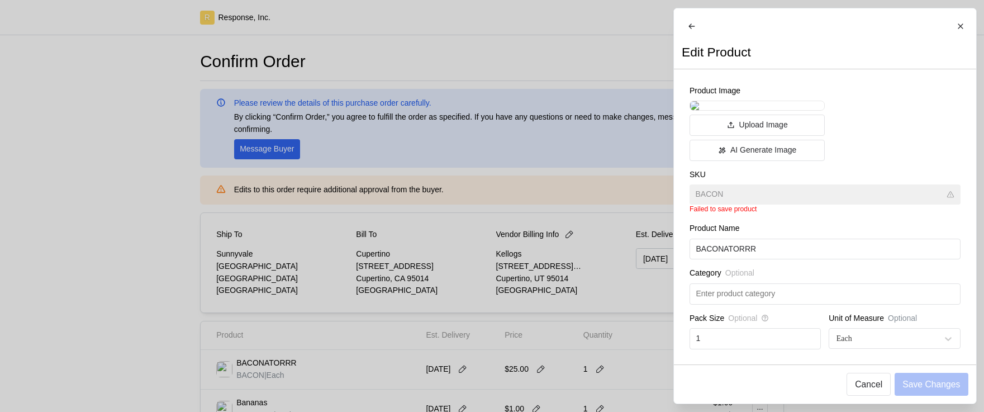
click at [167, 243] on div at bounding box center [492, 206] width 984 height 412
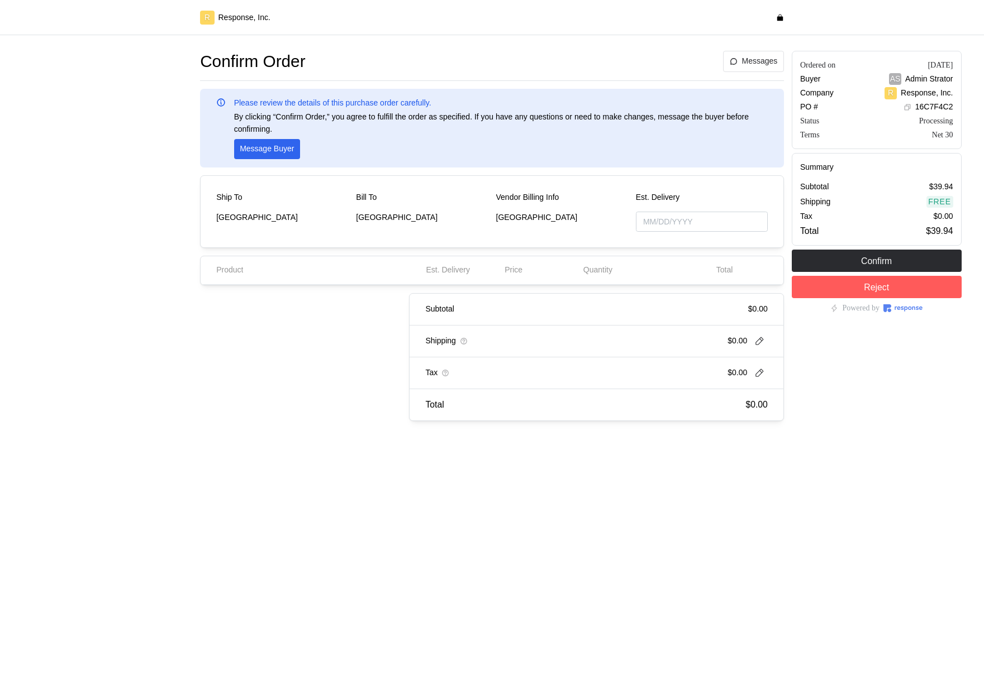
type input "[DATE]"
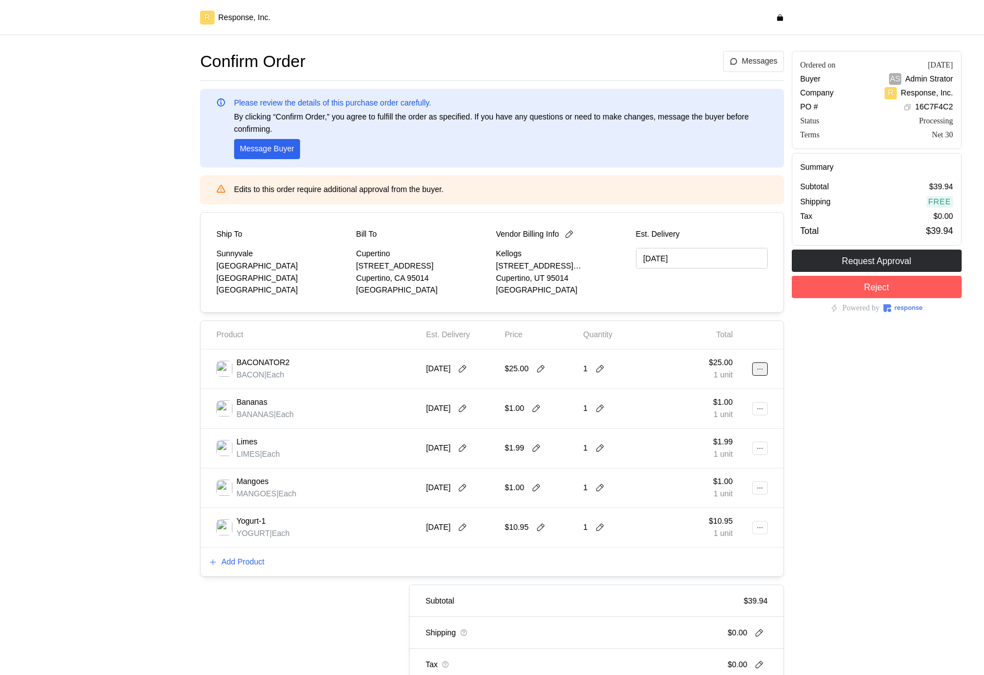
click at [758, 365] on button at bounding box center [760, 368] width 16 height 13
click at [741, 406] on p "Delete" at bounding box center [723, 412] width 71 height 12
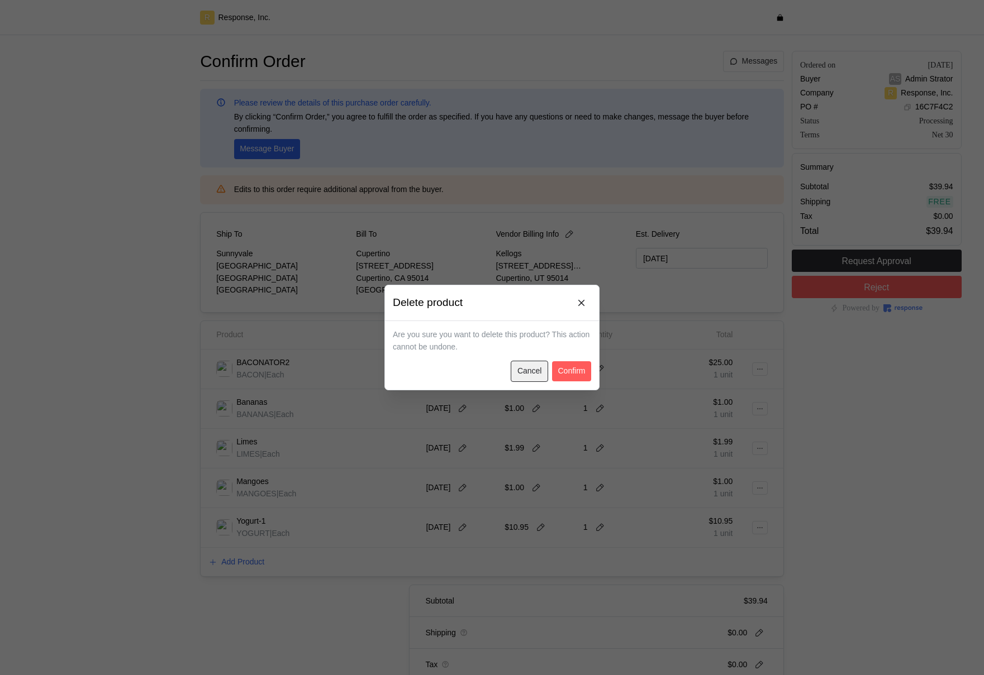
click at [534, 368] on p "Cancel" at bounding box center [529, 371] width 25 height 12
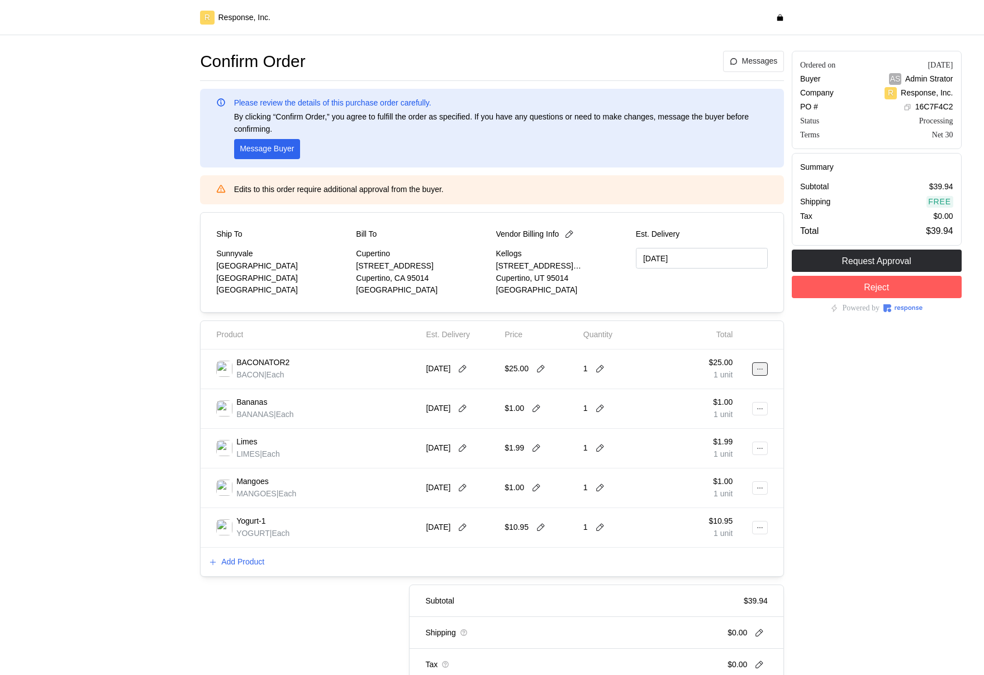
click at [767, 368] on button at bounding box center [760, 368] width 16 height 13
click at [724, 409] on p "Delete" at bounding box center [723, 412] width 71 height 12
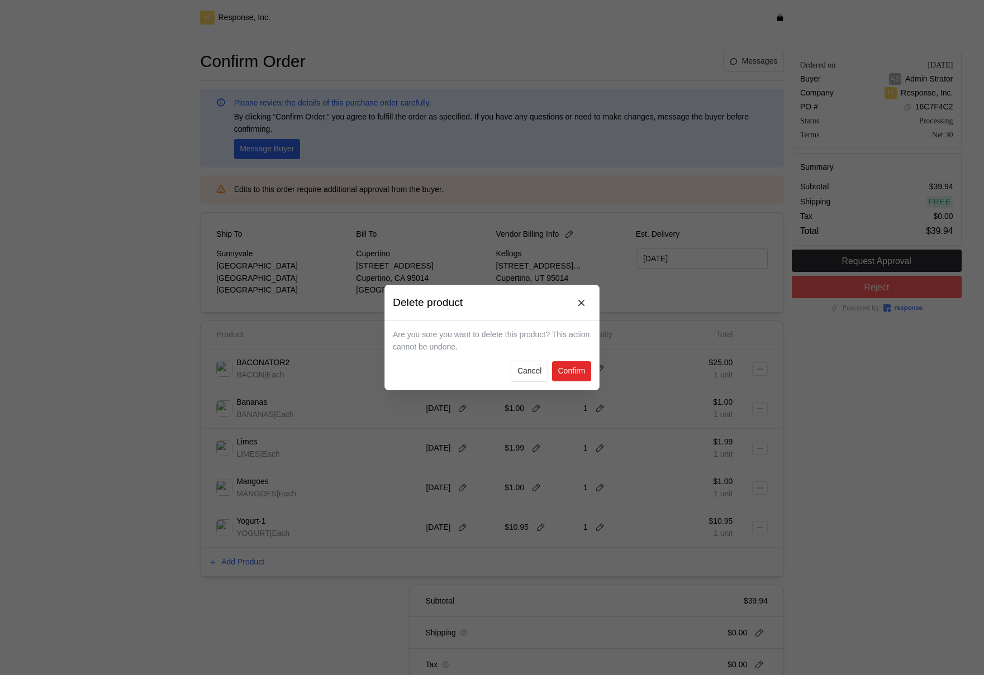
click at [575, 375] on p "Confirm" at bounding box center [570, 371] width 27 height 12
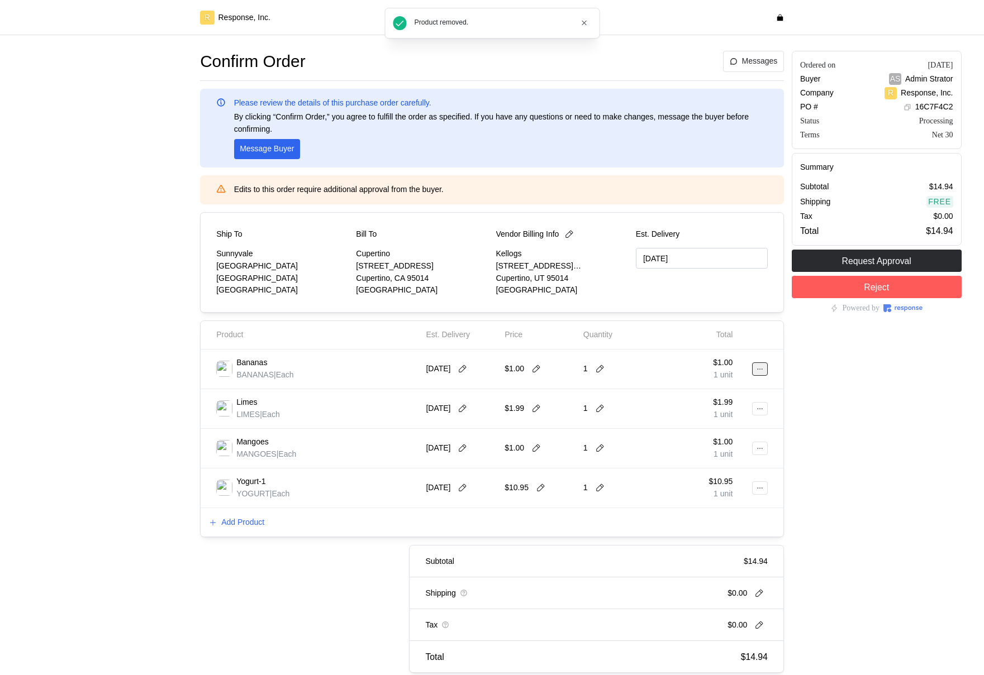
click at [758, 369] on icon at bounding box center [760, 369] width 8 height 8
click at [714, 395] on p "Edit" at bounding box center [723, 392] width 71 height 12
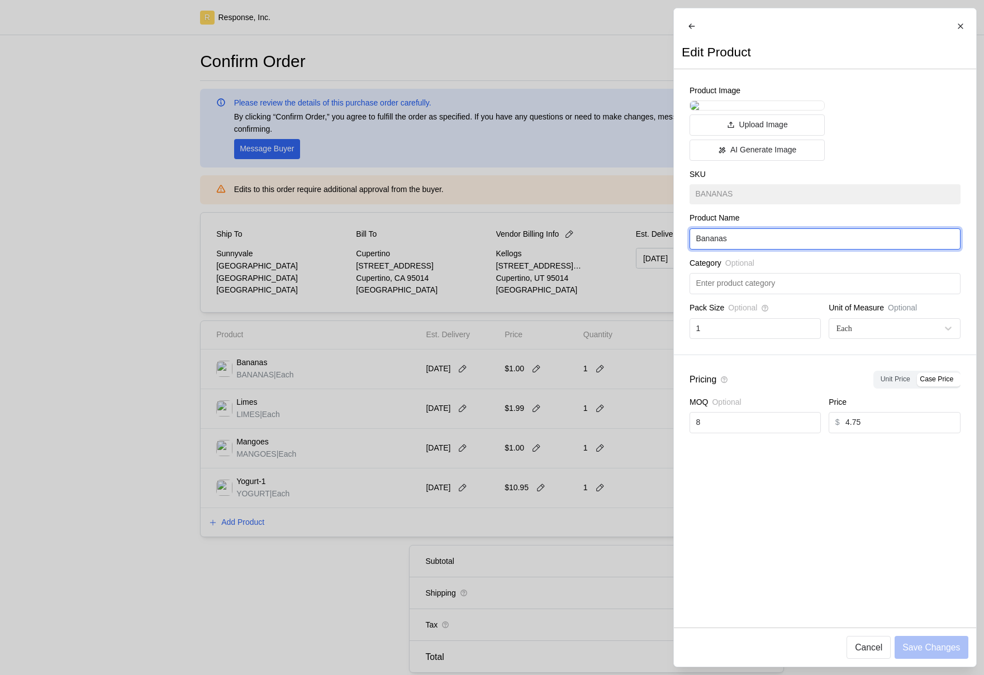
click at [749, 249] on input "Bananas" at bounding box center [824, 239] width 258 height 20
type input "Bananas2"
click at [938, 656] on button "Save Changes" at bounding box center [930, 647] width 73 height 23
click at [374, 249] on div at bounding box center [492, 337] width 984 height 675
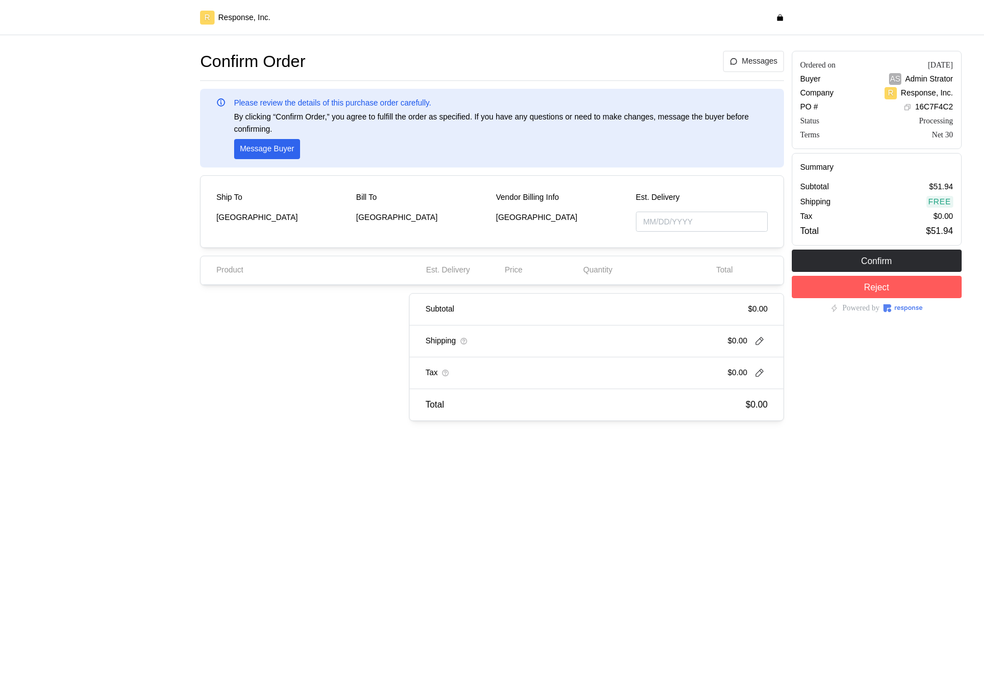
type input "[DATE]"
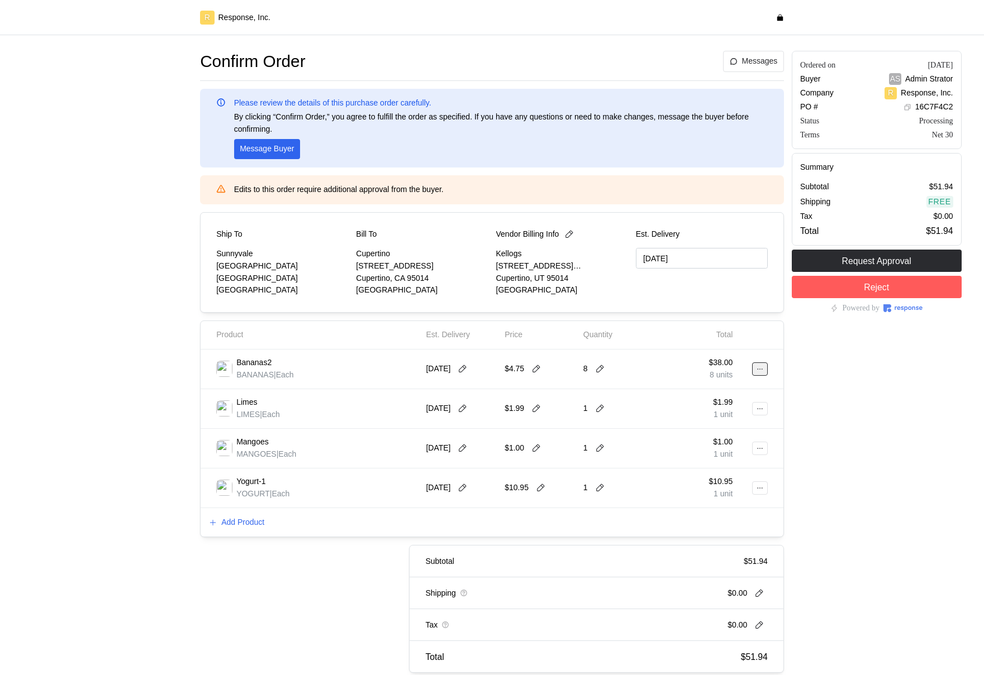
click at [757, 366] on icon at bounding box center [760, 369] width 8 height 8
click at [706, 393] on p "Edit" at bounding box center [723, 392] width 71 height 12
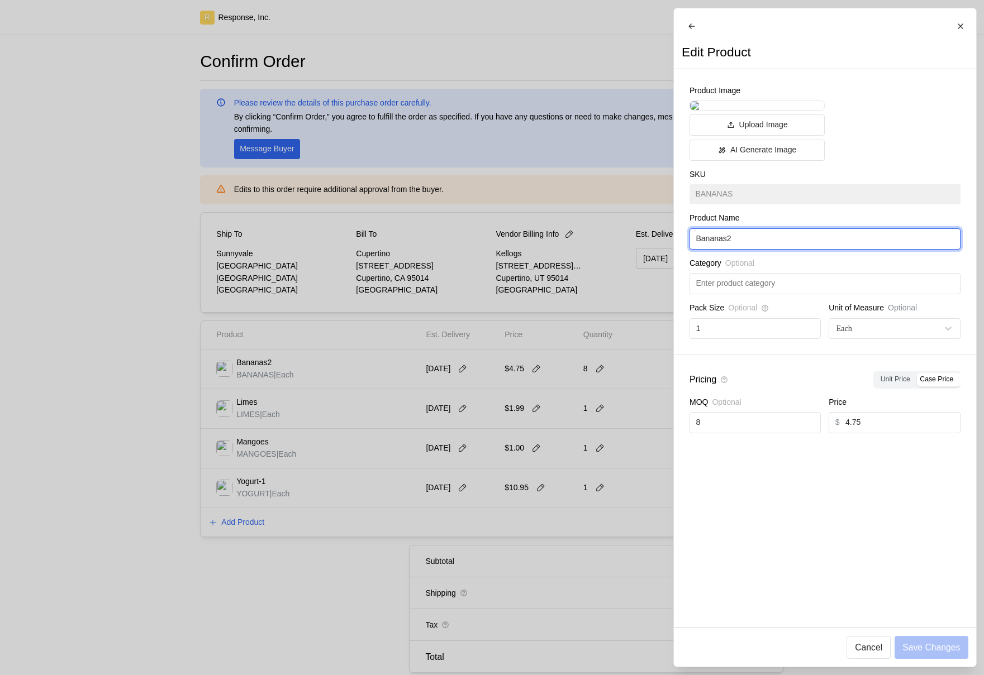
click at [775, 249] on input "Bananas2" at bounding box center [824, 239] width 258 height 20
type input "Bananas"
click at [949, 652] on p "Save Changes" at bounding box center [931, 648] width 58 height 14
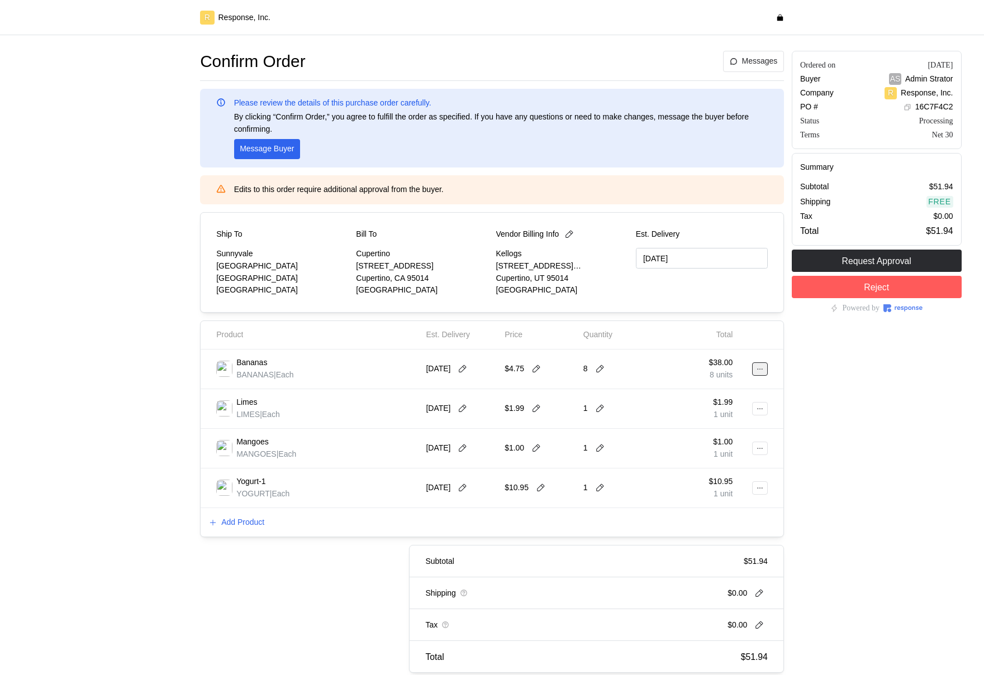
click at [757, 367] on icon at bounding box center [760, 369] width 8 height 8
click at [728, 396] on p "Edit" at bounding box center [723, 392] width 71 height 12
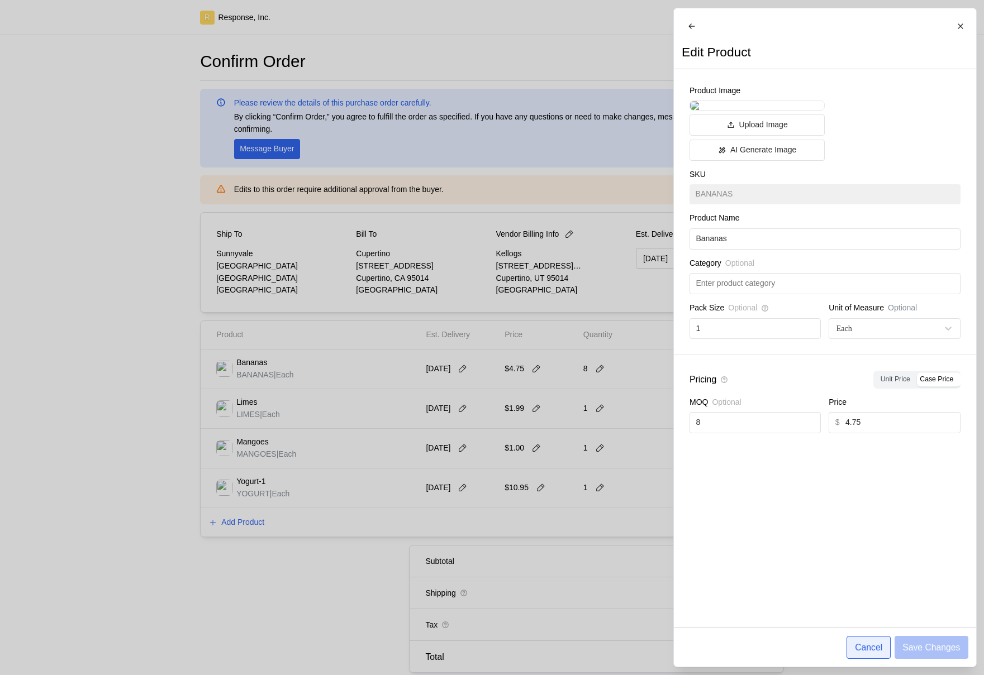
click at [860, 647] on p "Cancel" at bounding box center [868, 648] width 27 height 14
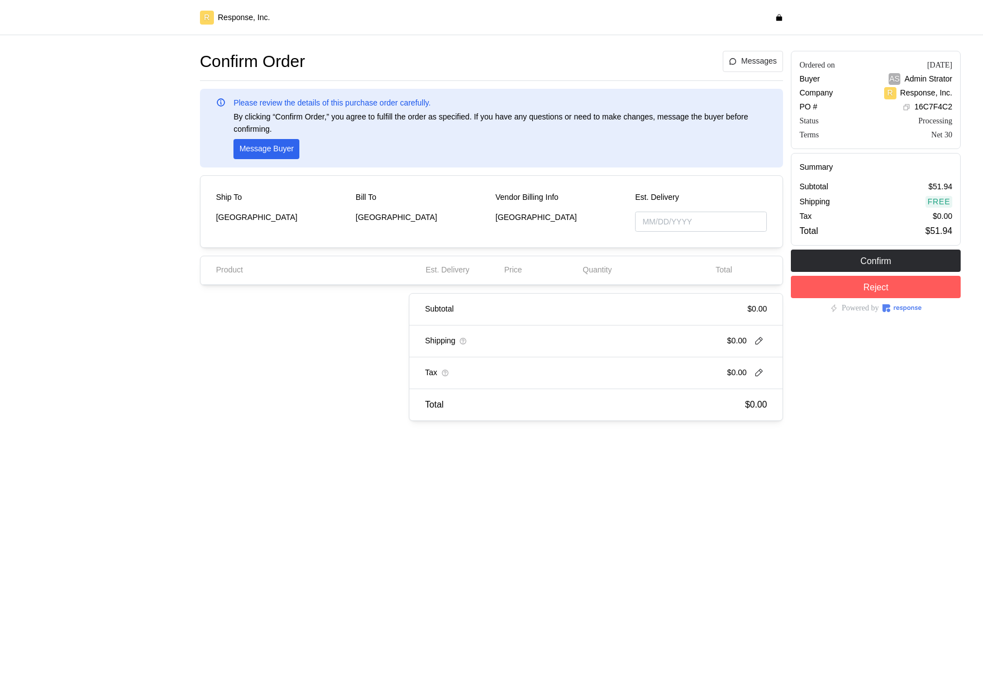
type input "[DATE]"
